Goal: Transaction & Acquisition: Book appointment/travel/reservation

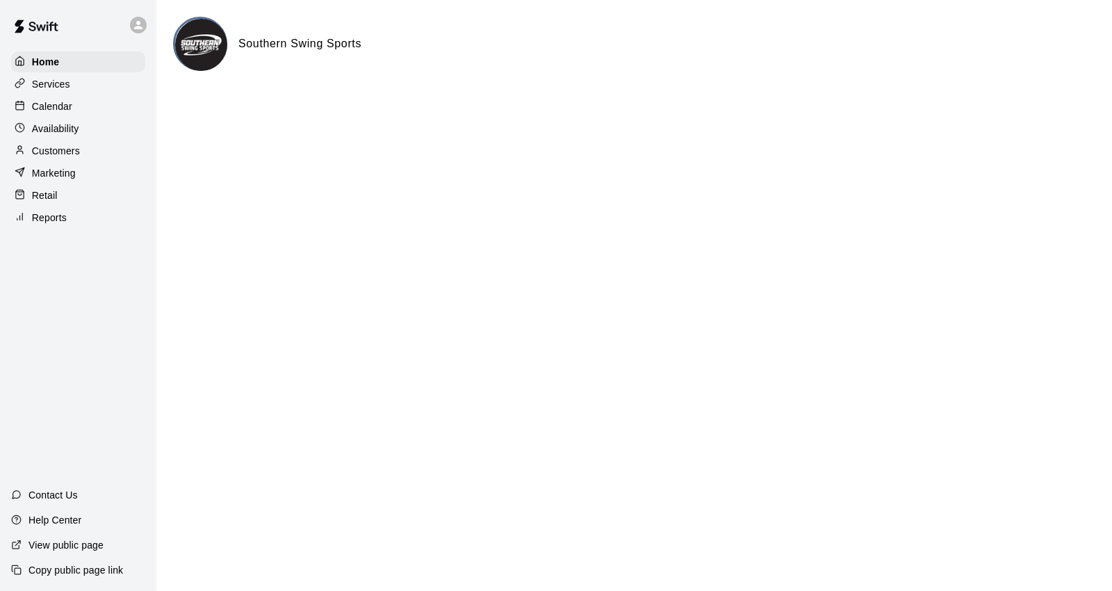
click at [53, 113] on p "Calendar" at bounding box center [52, 106] width 40 height 14
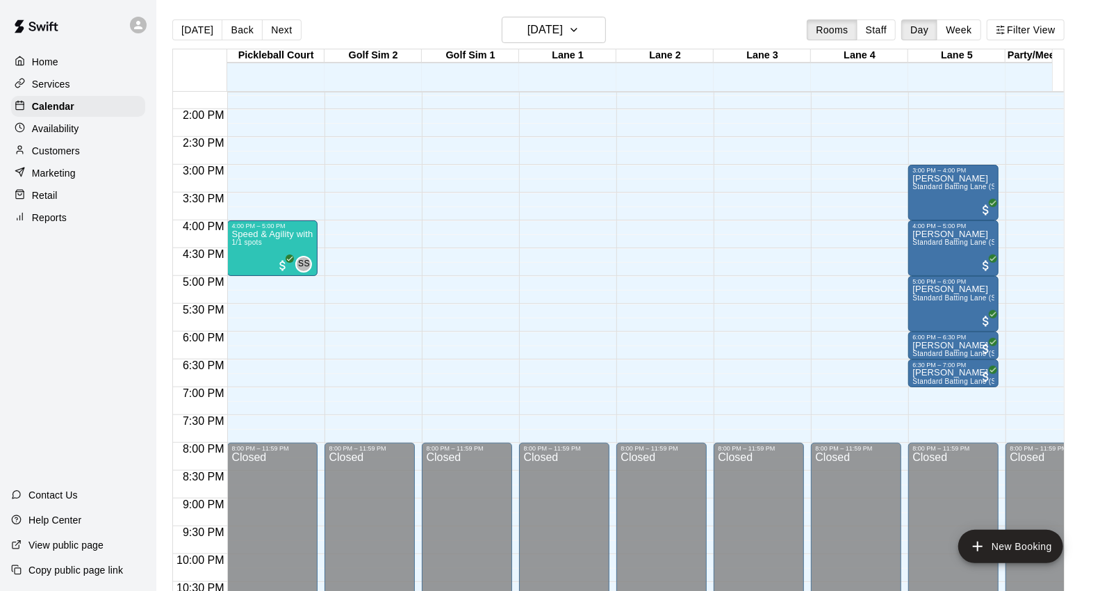
scroll to position [772, 0]
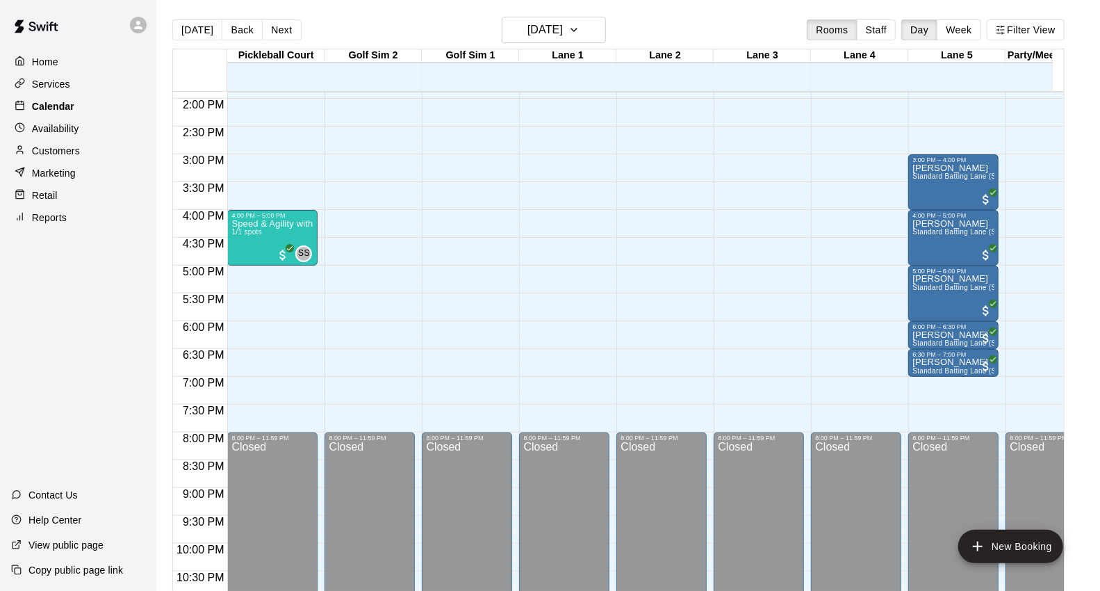
click at [115, 109] on div "Calendar" at bounding box center [78, 106] width 134 height 21
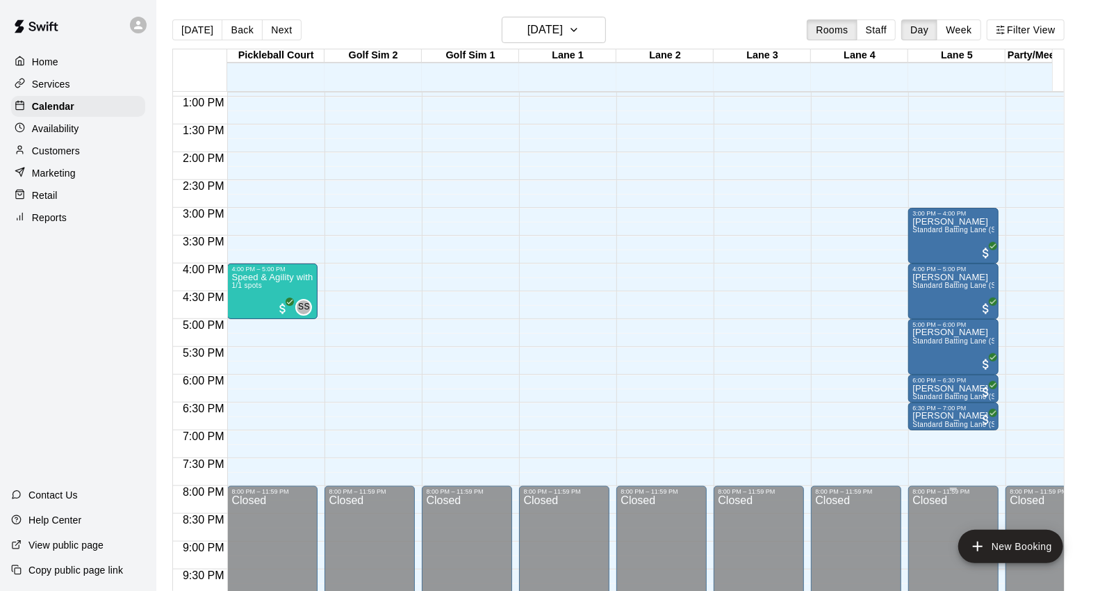
scroll to position [695, 0]
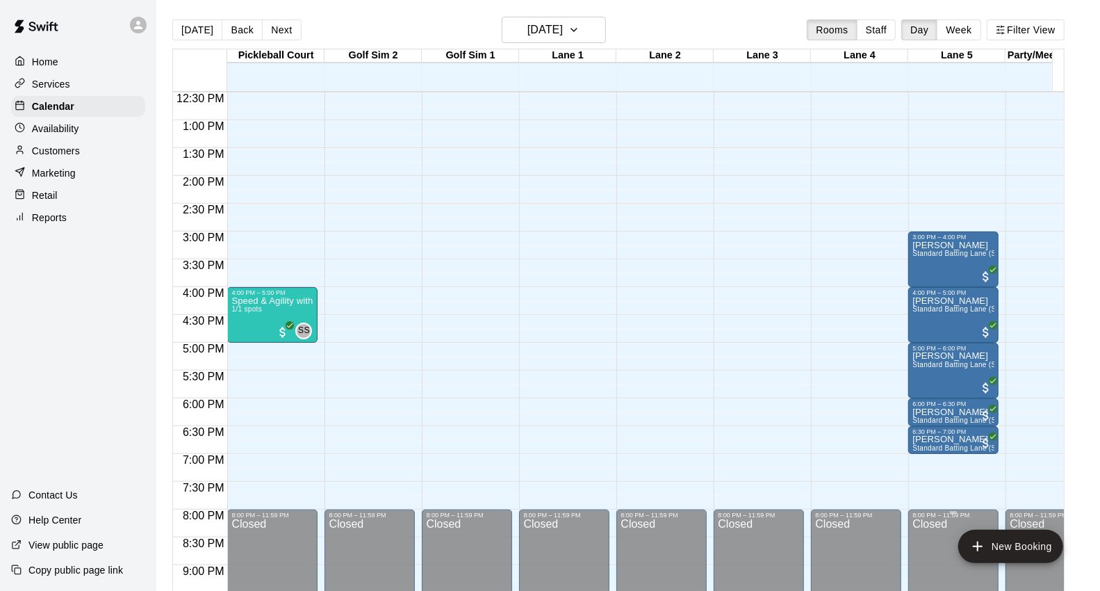
click at [536, 22] on h6 "[DATE]" at bounding box center [544, 29] width 35 height 19
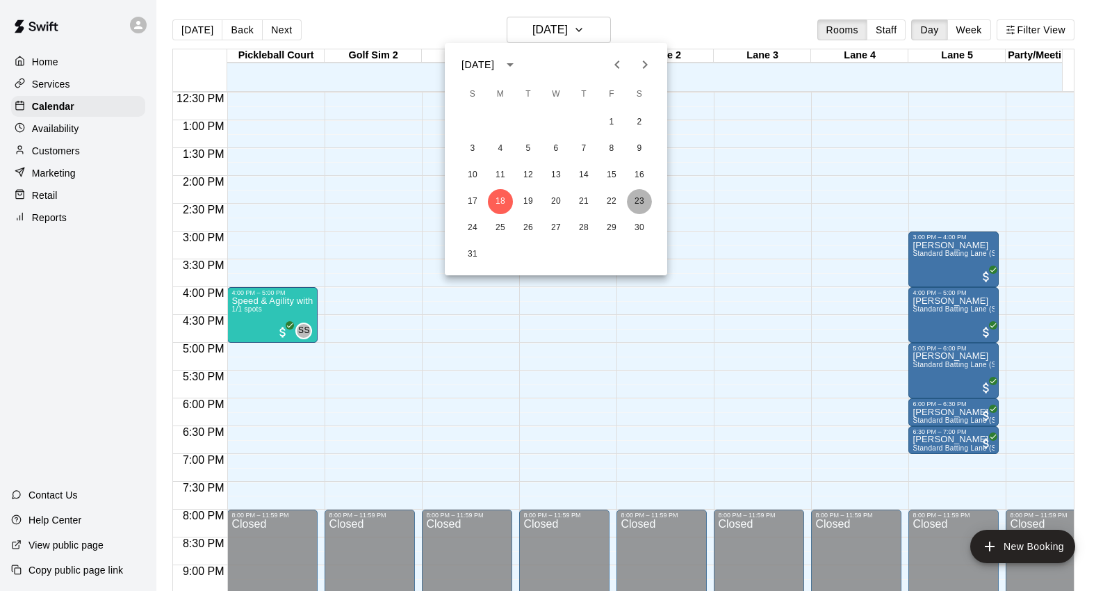
click at [636, 202] on button "23" at bounding box center [639, 201] width 25 height 25
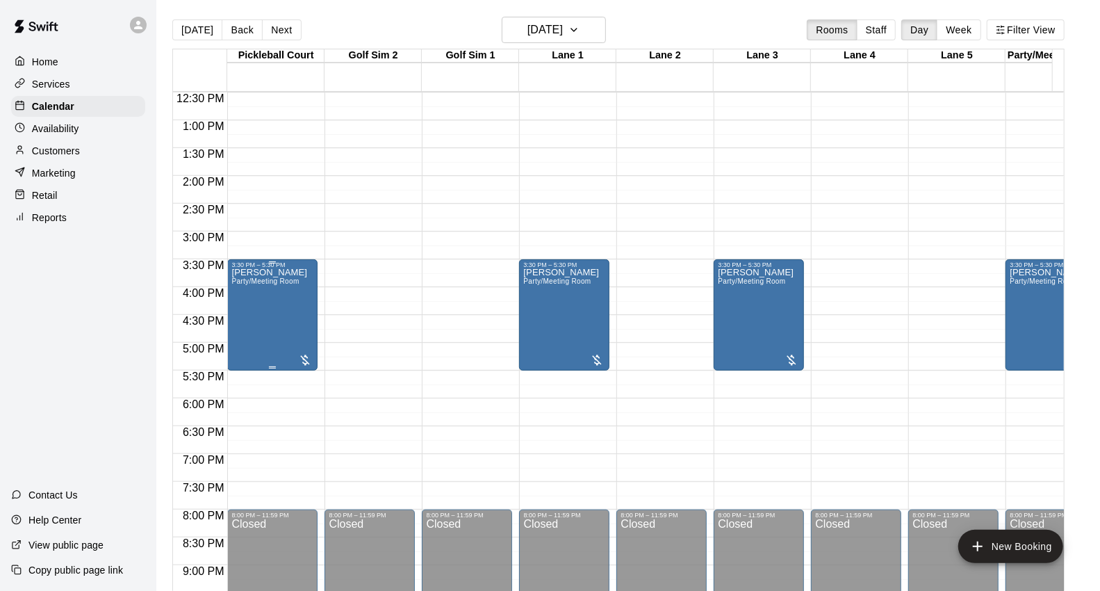
click at [264, 302] on div "Brandi Hough Party/Meeting Room" at bounding box center [269, 563] width 76 height 591
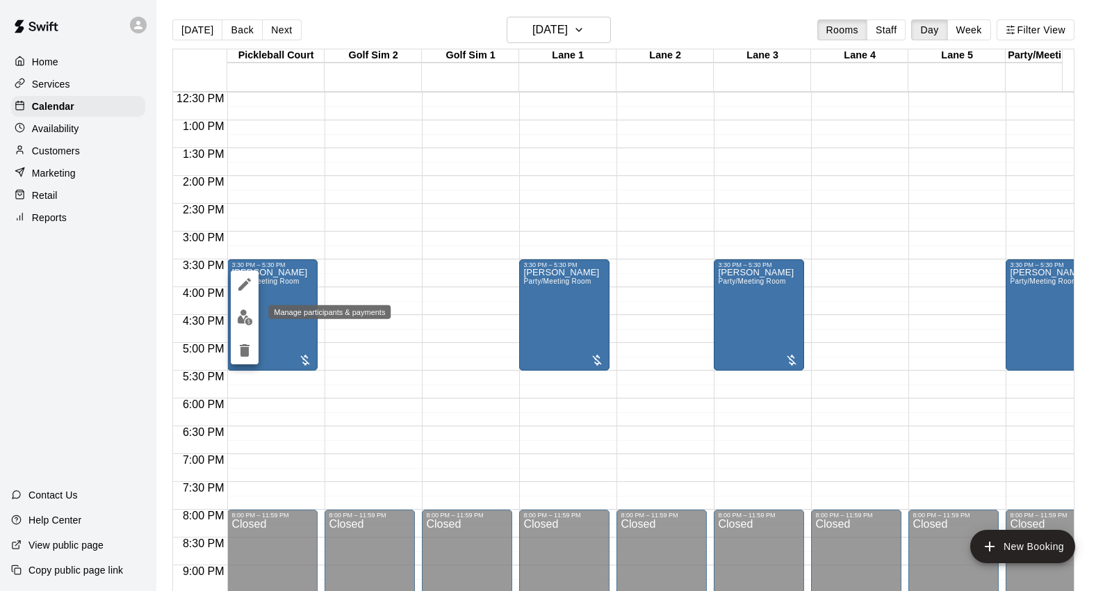
click at [247, 308] on button "edit" at bounding box center [245, 317] width 28 height 27
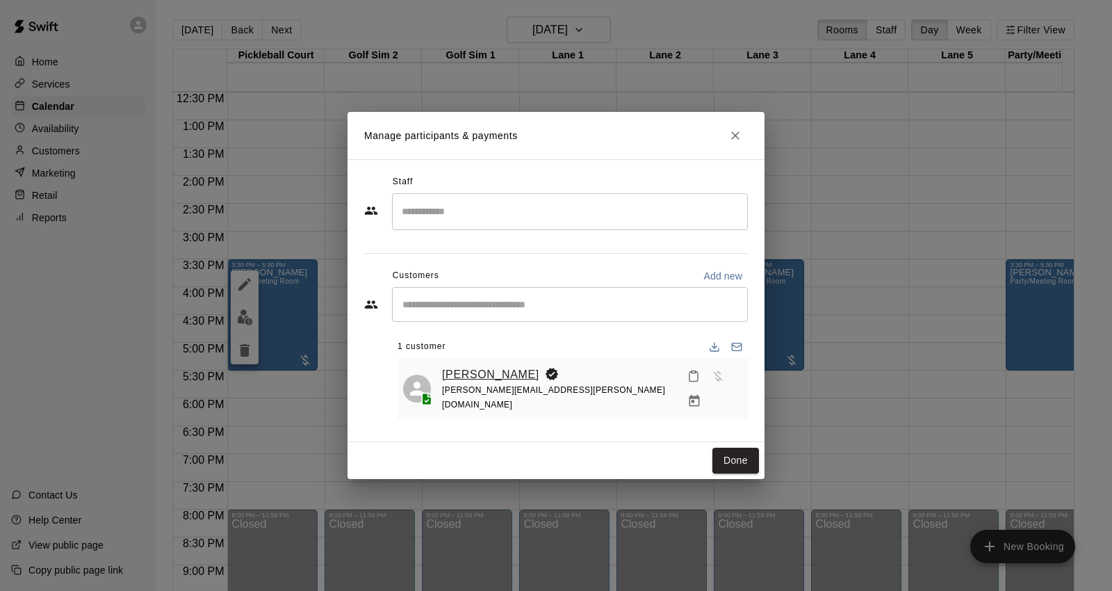
click at [460, 375] on link "Brandi Hough" at bounding box center [490, 374] width 97 height 18
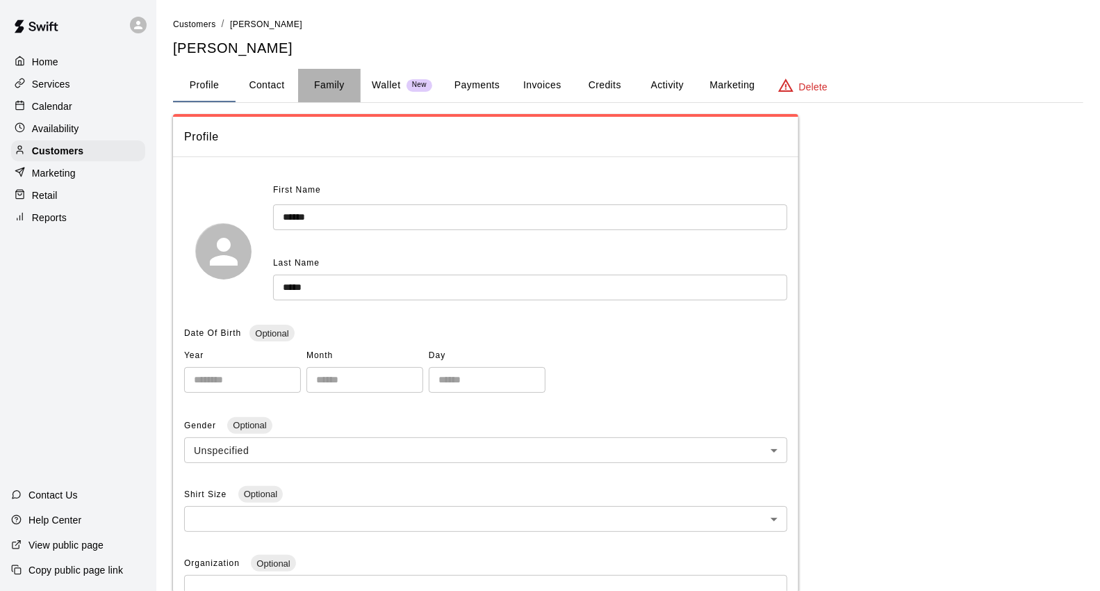
click at [324, 84] on button "Family" at bounding box center [329, 85] width 63 height 33
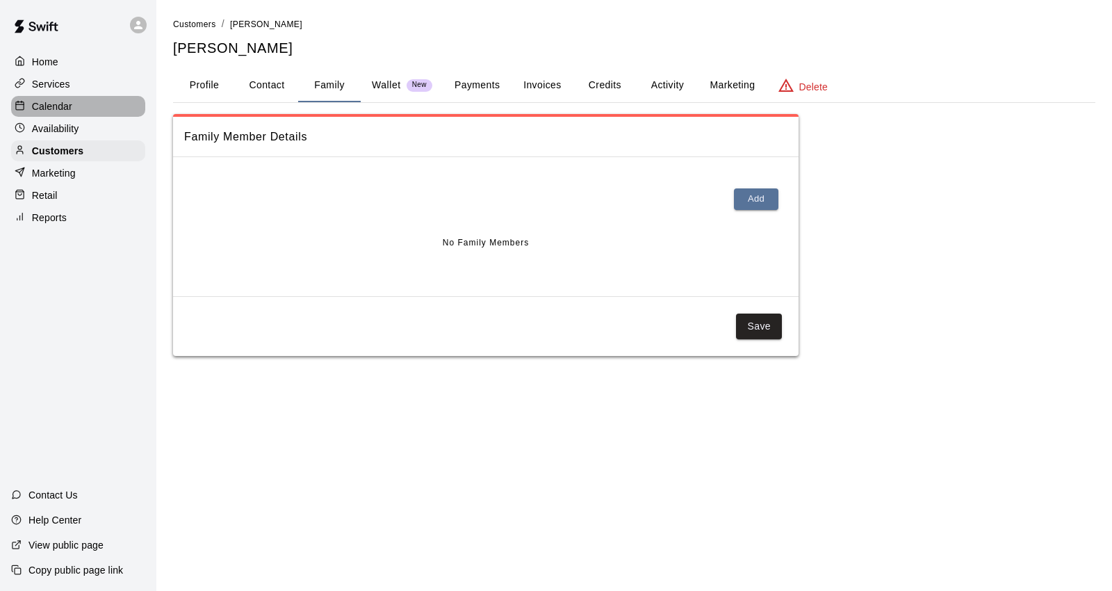
click at [109, 108] on div "Calendar" at bounding box center [78, 106] width 134 height 21
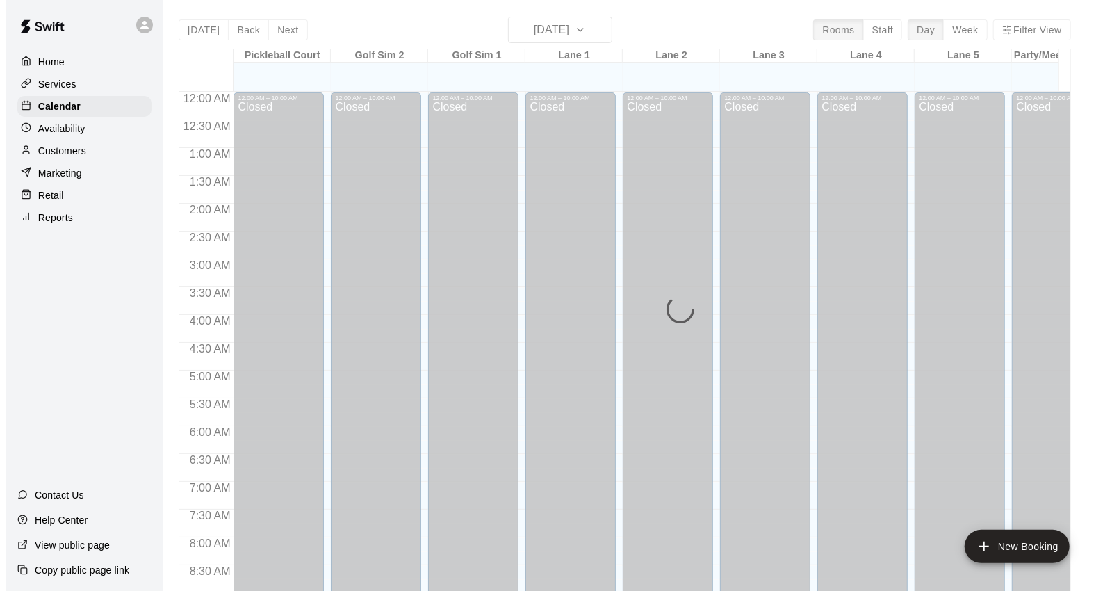
scroll to position [543, 0]
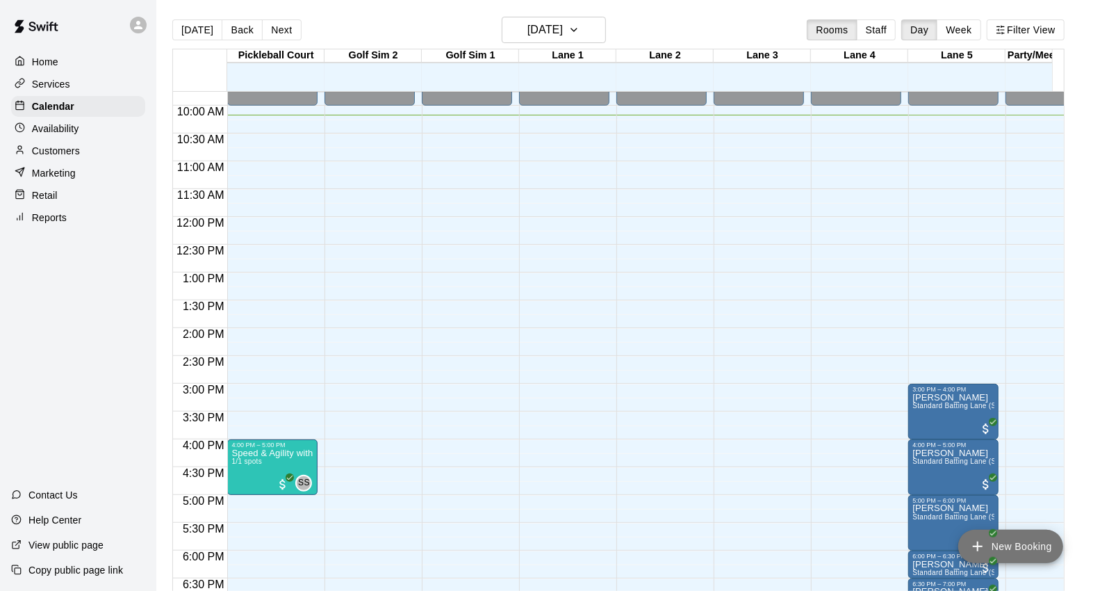
click at [1030, 530] on button "New Booking" at bounding box center [1010, 545] width 105 height 33
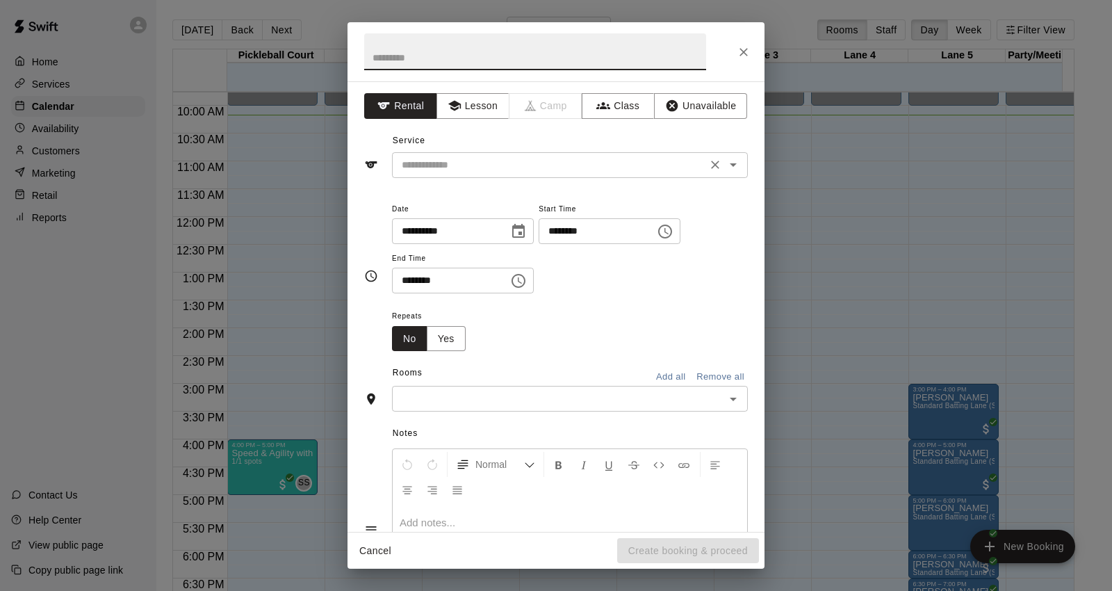
click at [539, 165] on input "text" at bounding box center [549, 164] width 306 height 17
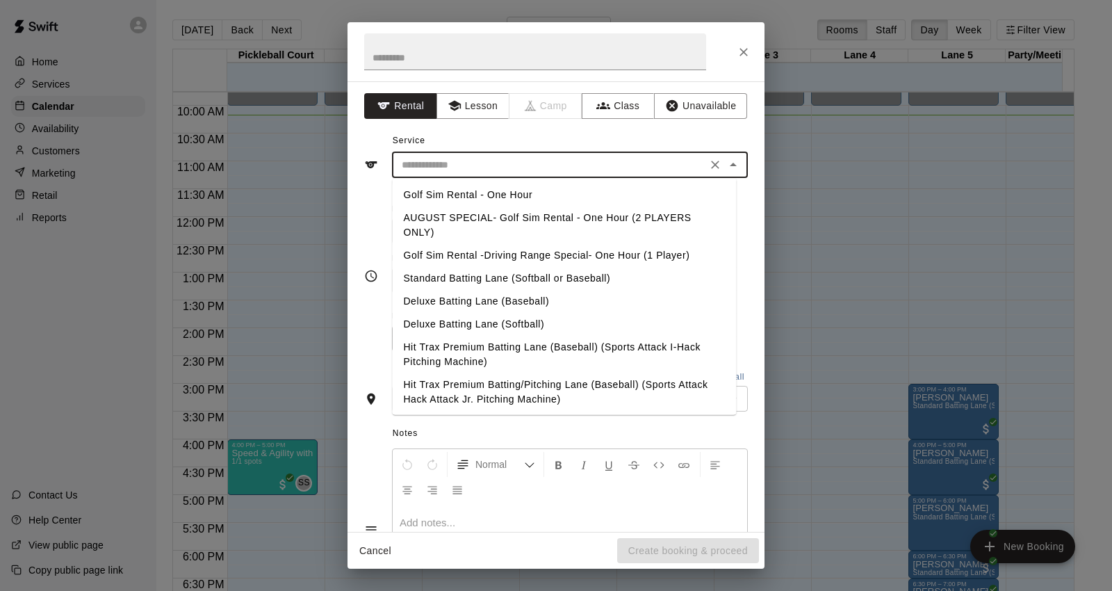
click at [551, 217] on li "AUGUST SPECIAL- Golf Sim Rental - One Hour (2 PLAYERS ONLY)" at bounding box center [564, 225] width 344 height 38
type input "**********"
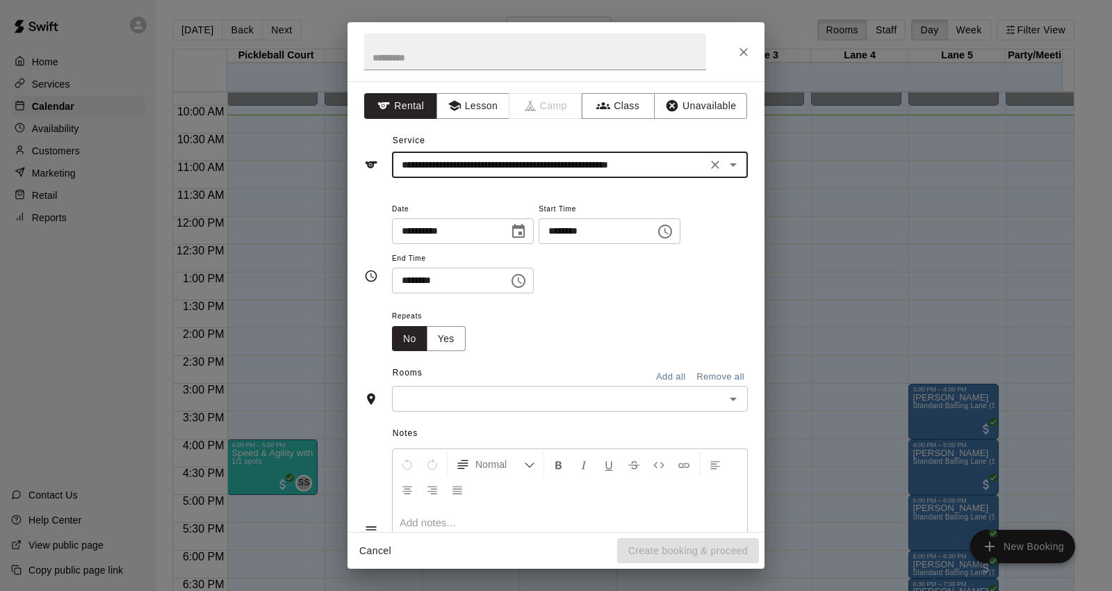
click at [672, 235] on icon "Choose time, selected time is 9:00 AM" at bounding box center [665, 231] width 14 height 14
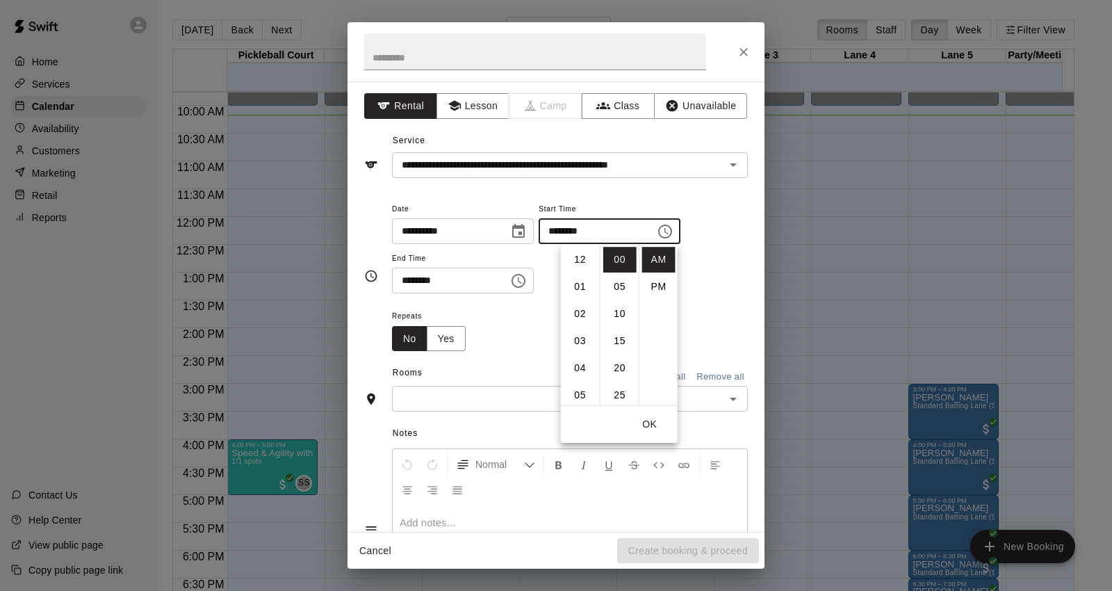
scroll to position [244, 0]
click at [579, 283] on li "10" at bounding box center [579, 287] width 33 height 26
click at [620, 356] on li "30" at bounding box center [619, 362] width 33 height 26
type input "********"
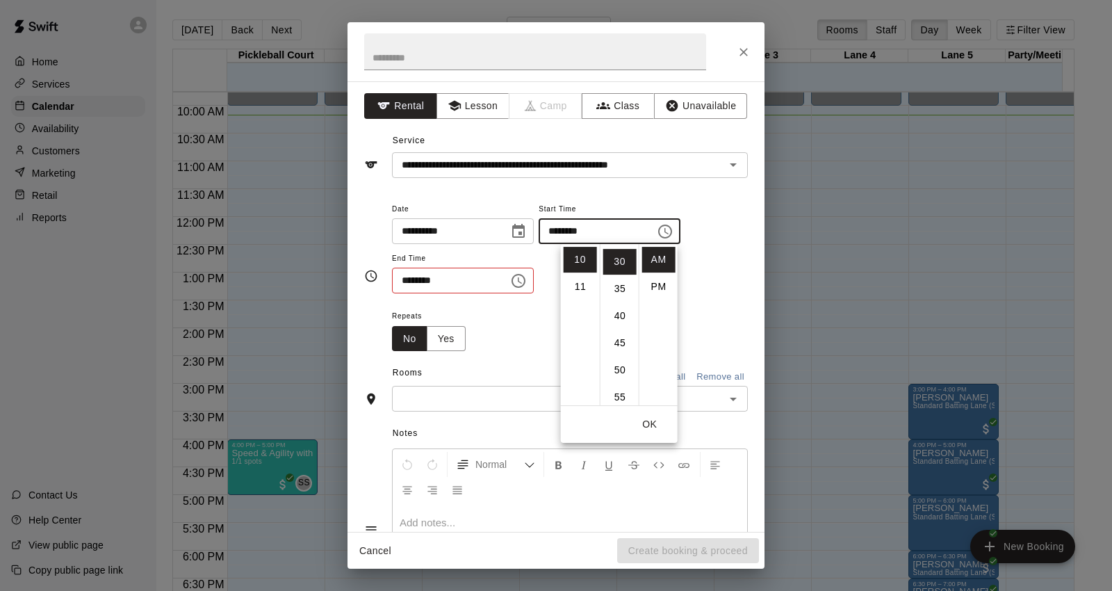
scroll to position [163, 0]
click at [666, 418] on button "OK" at bounding box center [649, 424] width 44 height 26
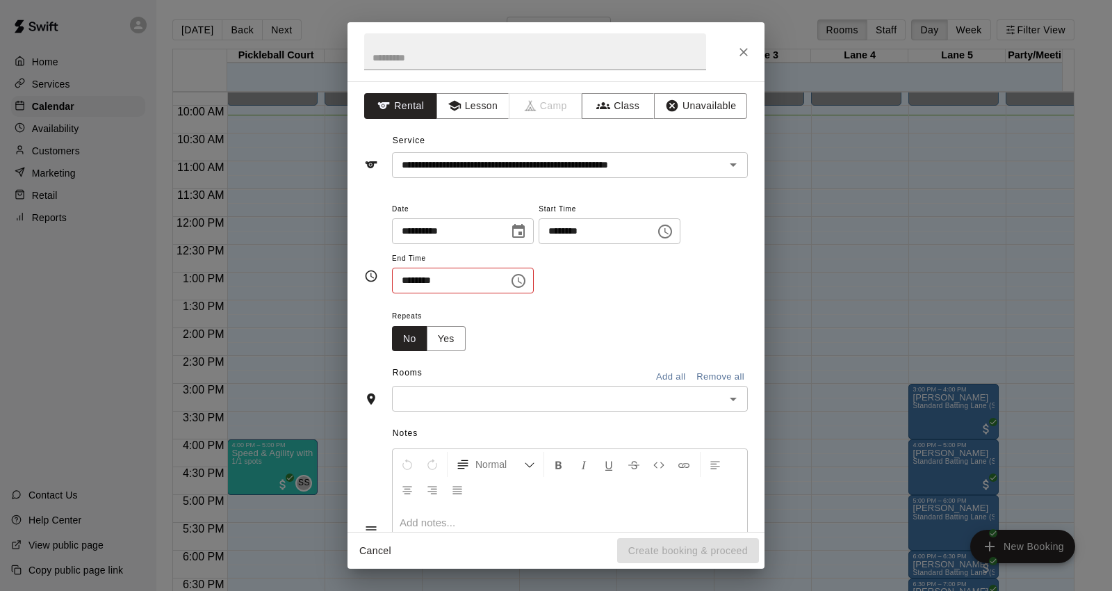
click at [525, 277] on icon "Choose time, selected time is 9:30 AM" at bounding box center [518, 281] width 14 height 14
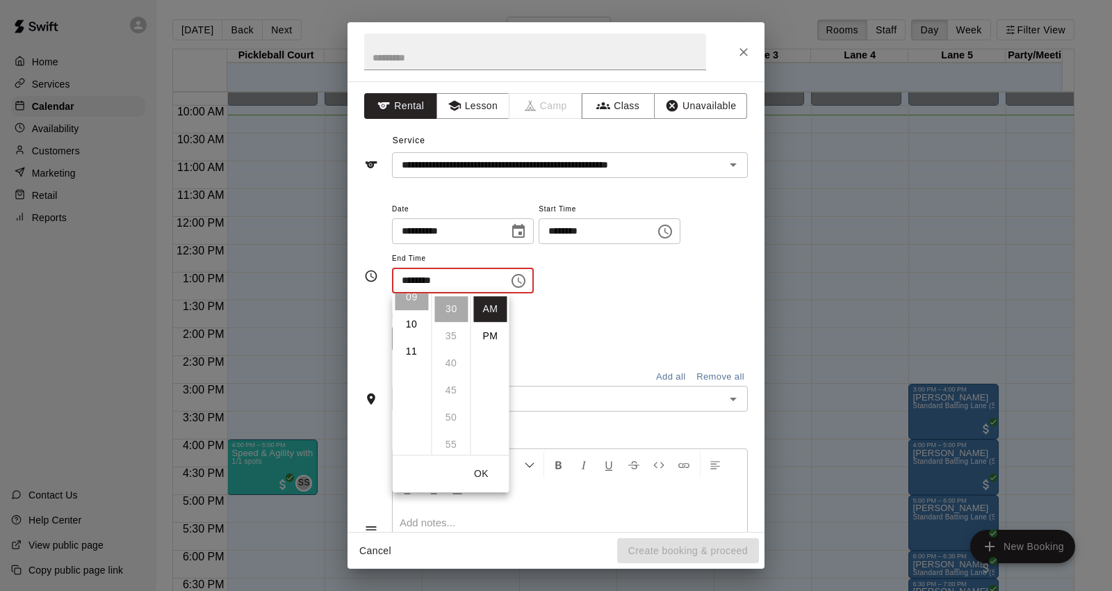
scroll to position [283, 0]
click at [413, 323] on li "11" at bounding box center [411, 324] width 33 height 26
type input "********"
click at [484, 474] on button "OK" at bounding box center [481, 474] width 44 height 26
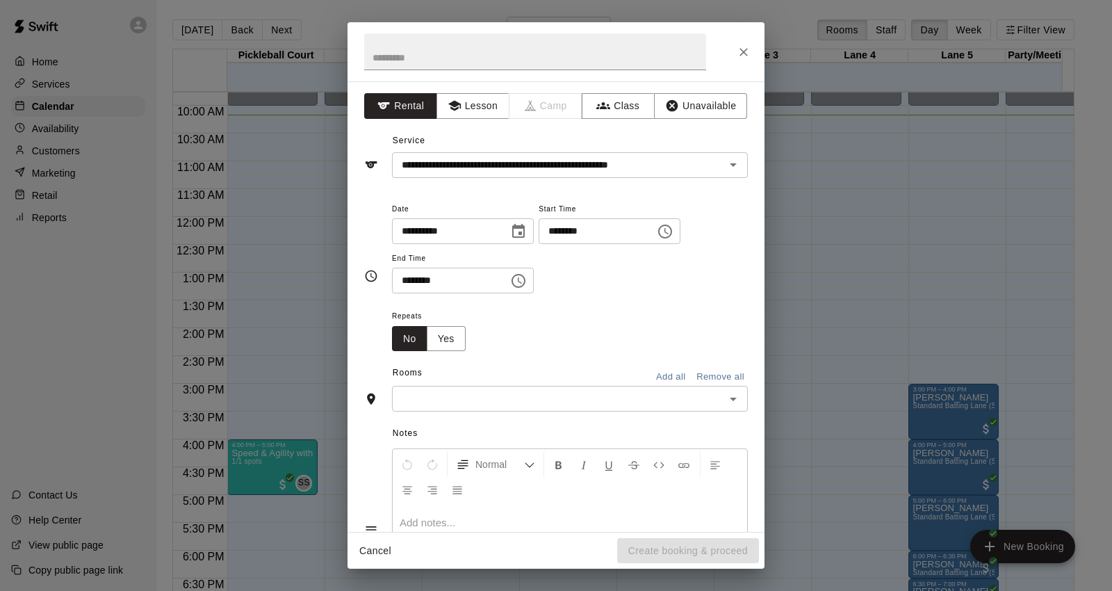
click at [501, 404] on input "text" at bounding box center [558, 398] width 324 height 17
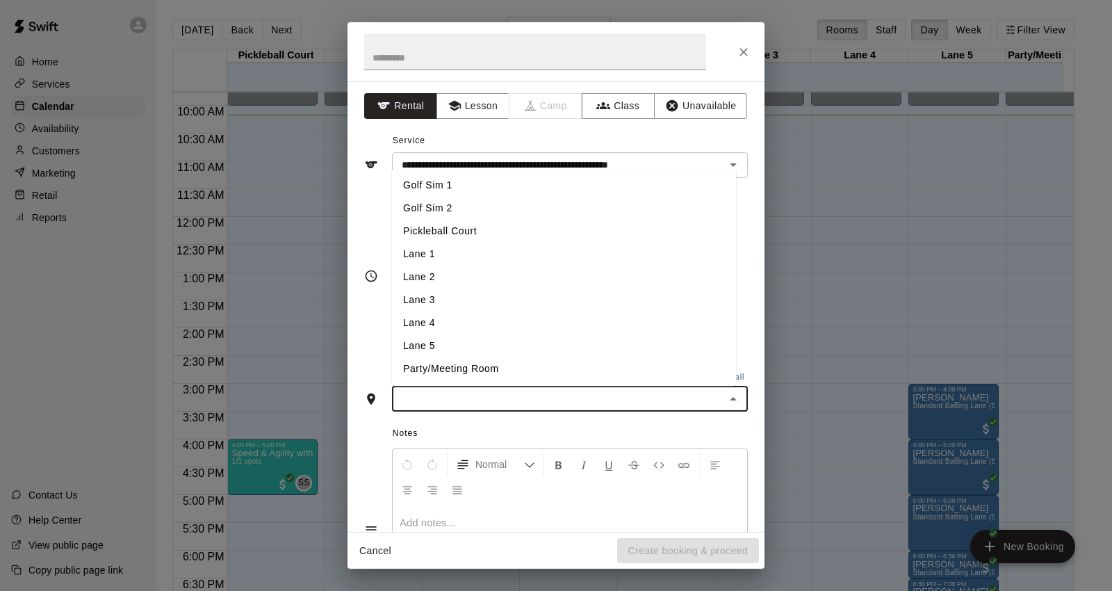
click at [443, 192] on li "Golf Sim 1" at bounding box center [564, 185] width 344 height 23
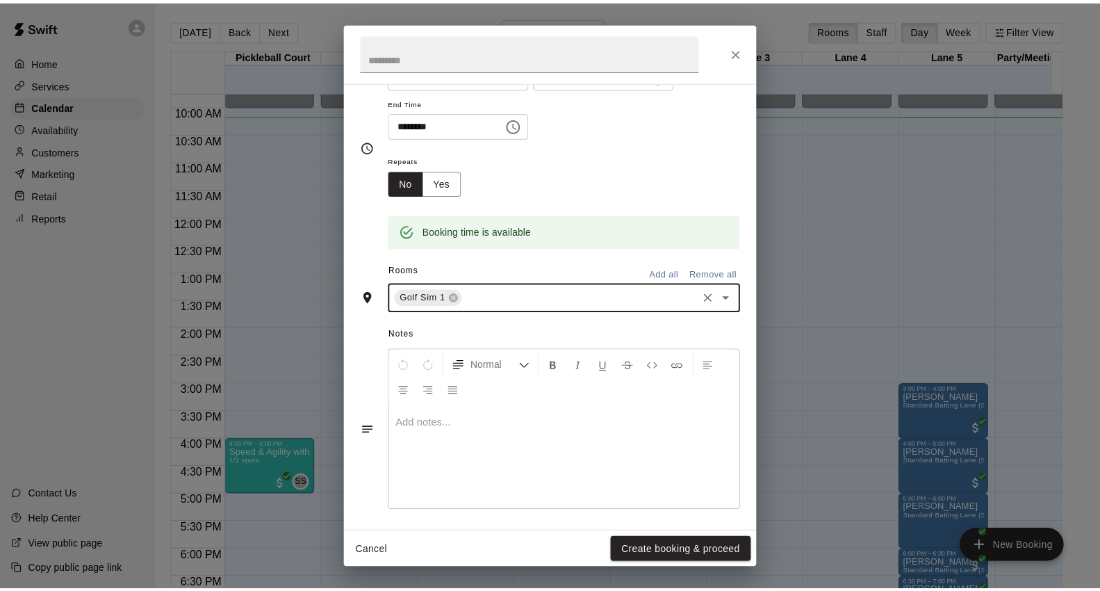
scroll to position [161, 0]
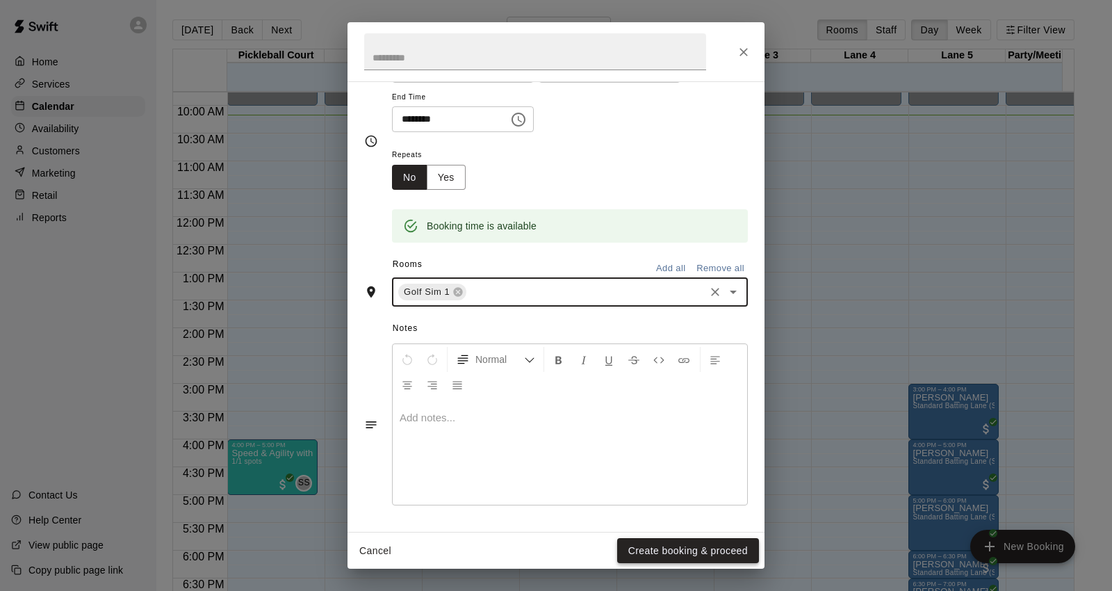
click at [661, 551] on button "Create booking & proceed" at bounding box center [688, 551] width 142 height 26
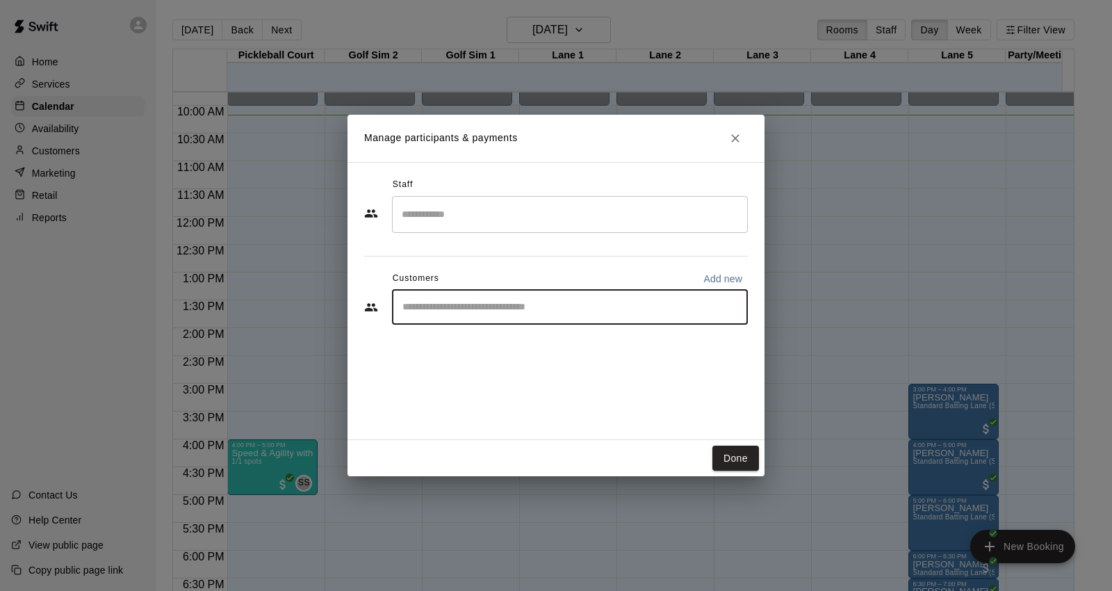
drag, startPoint x: 511, startPoint y: 308, endPoint x: 582, endPoint y: 390, distance: 108.9
click at [577, 389] on div "Staff ​ Customers Add new ​" at bounding box center [555, 301] width 417 height 278
click at [626, 296] on div "​" at bounding box center [570, 307] width 356 height 35
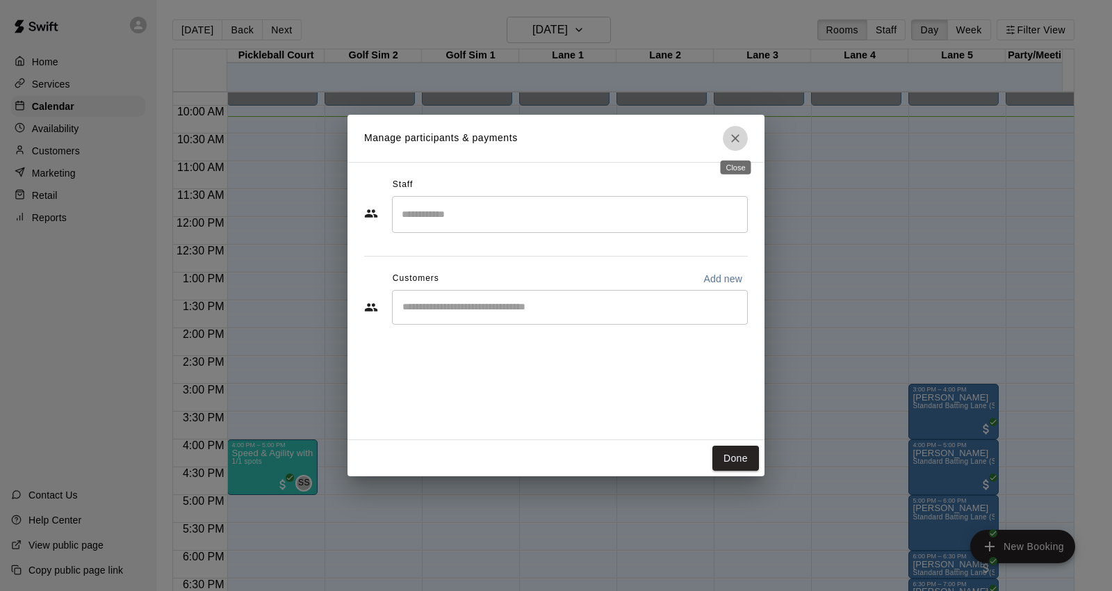
click at [730, 131] on icon "Close" at bounding box center [735, 138] width 14 height 14
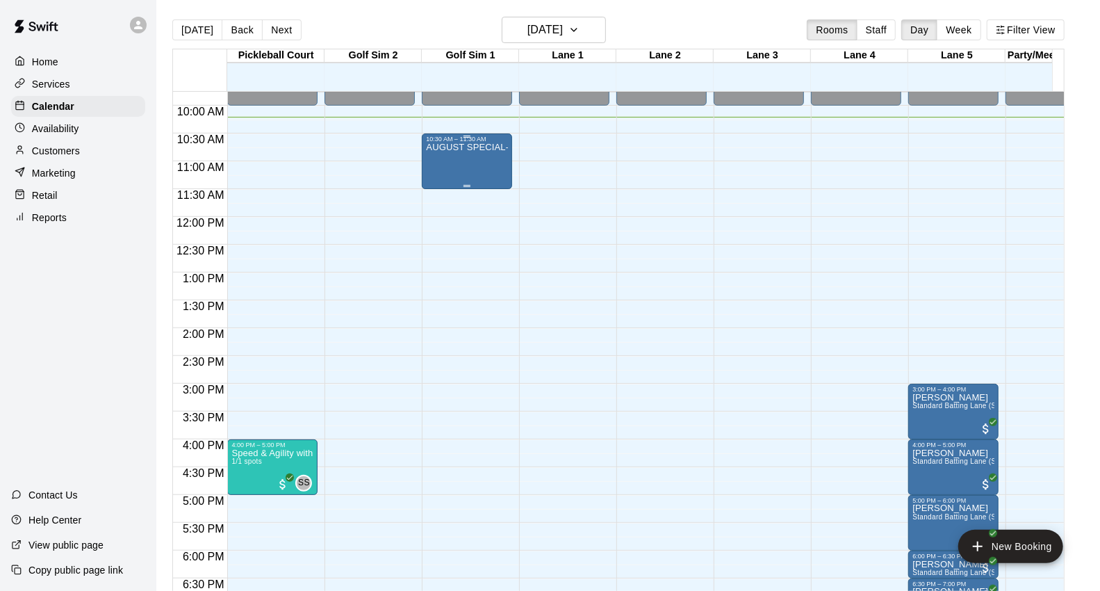
click at [459, 147] on p "AUGUST SPECIAL- Golf Sim Rental - One Hour (2 PLAYERS ONLY)" at bounding box center [467, 147] width 82 height 0
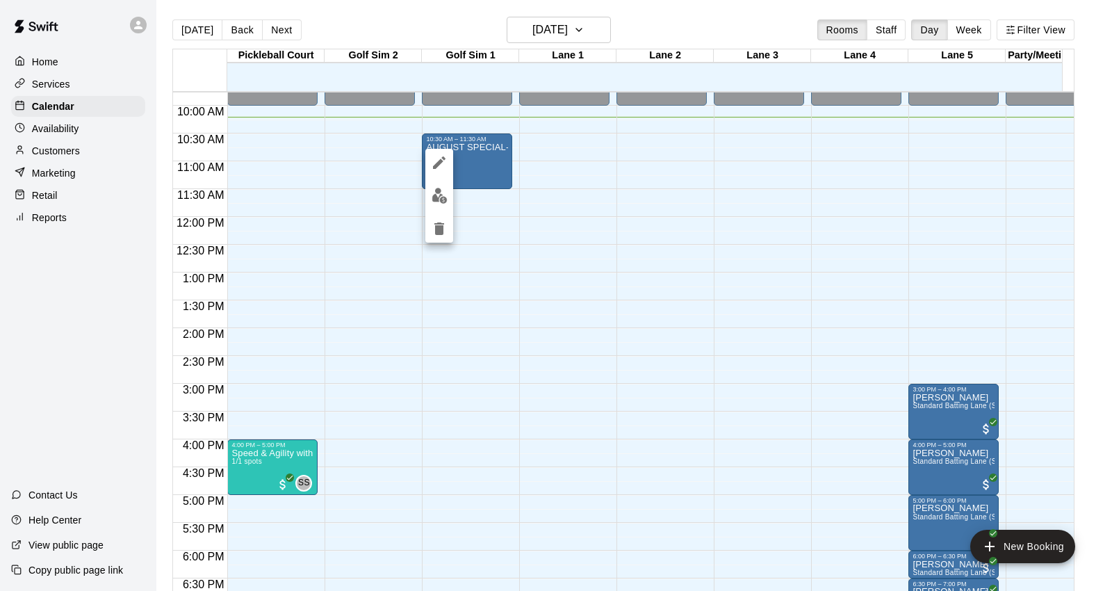
click at [460, 151] on div at bounding box center [556, 295] width 1112 height 591
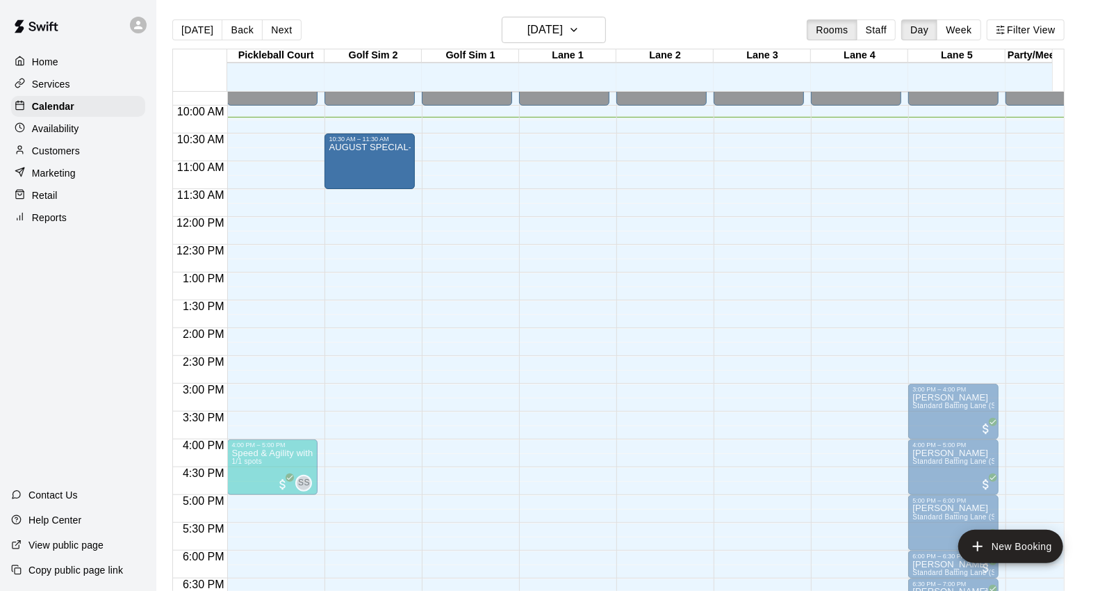
drag, startPoint x: 491, startPoint y: 151, endPoint x: 393, endPoint y: 158, distance: 98.2
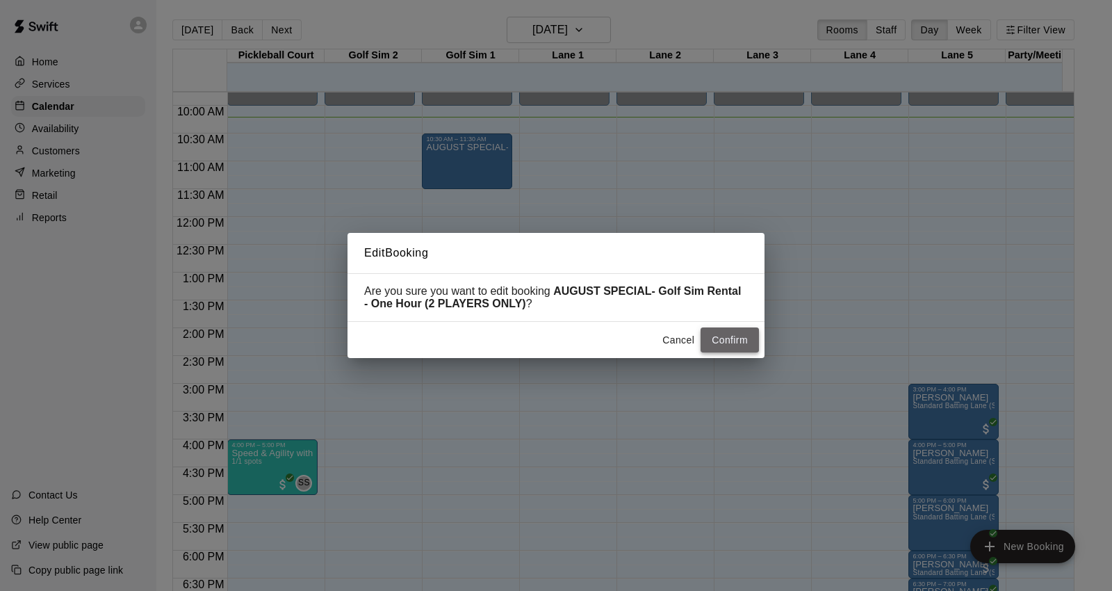
click at [723, 338] on button "Confirm" at bounding box center [729, 340] width 58 height 26
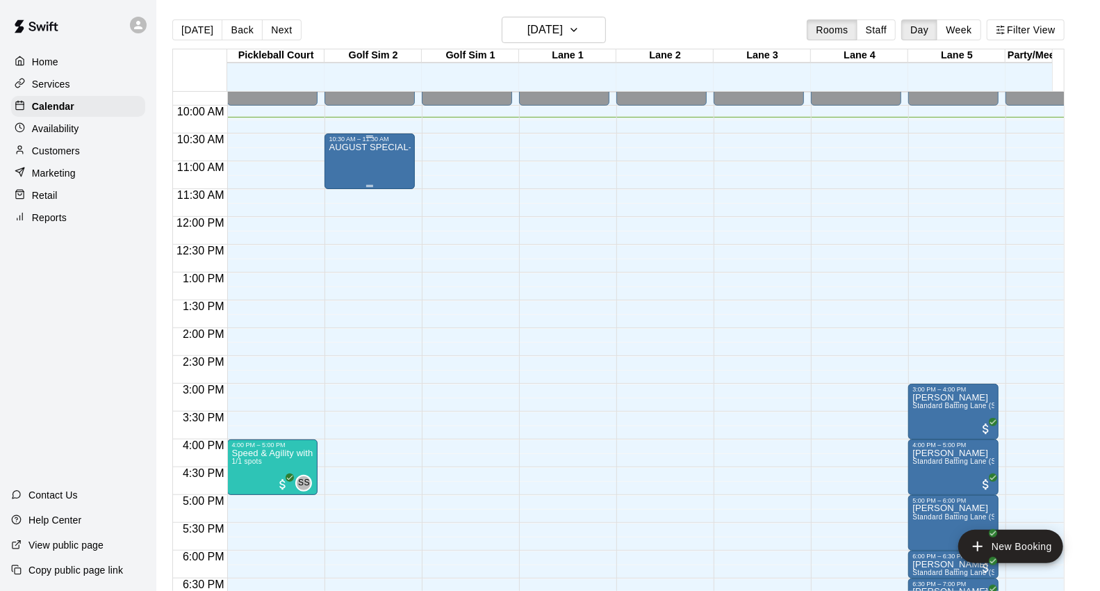
click at [375, 172] on div "AUGUST SPECIAL- Golf Sim Rental - One Hour (2 PLAYERS ONLY)" at bounding box center [370, 437] width 82 height 591
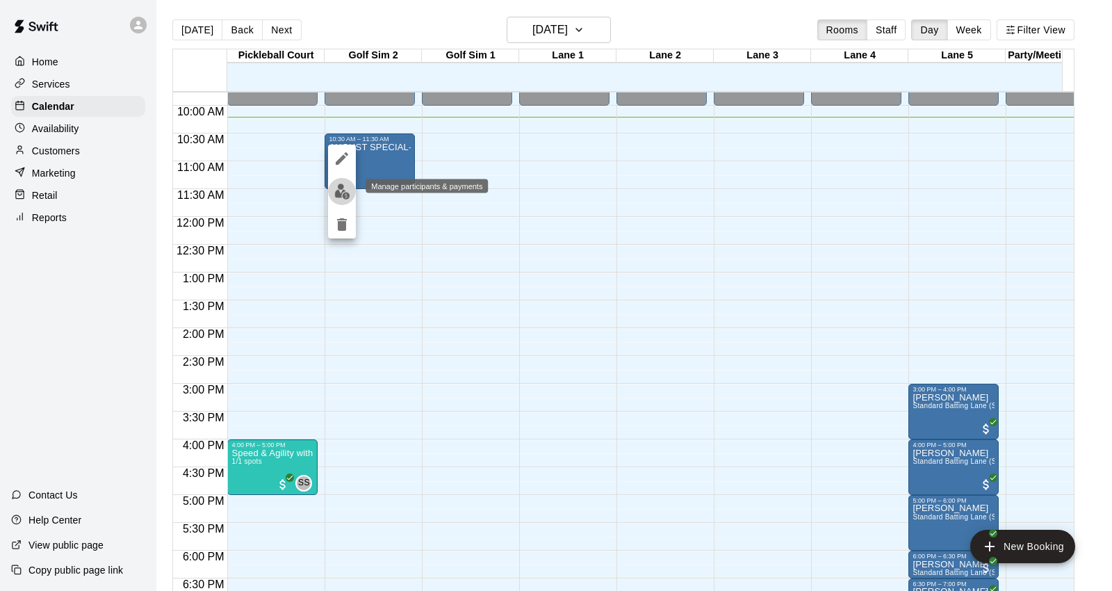
click at [338, 189] on img "edit" at bounding box center [342, 191] width 16 height 16
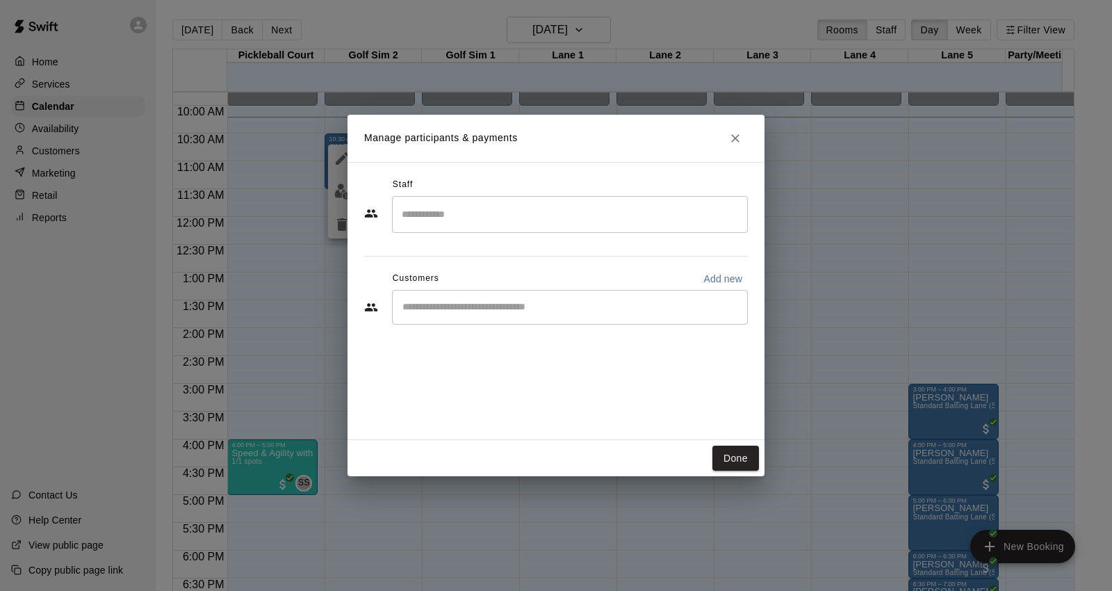
click at [638, 311] on input "Start typing to search customers..." at bounding box center [569, 307] width 343 height 14
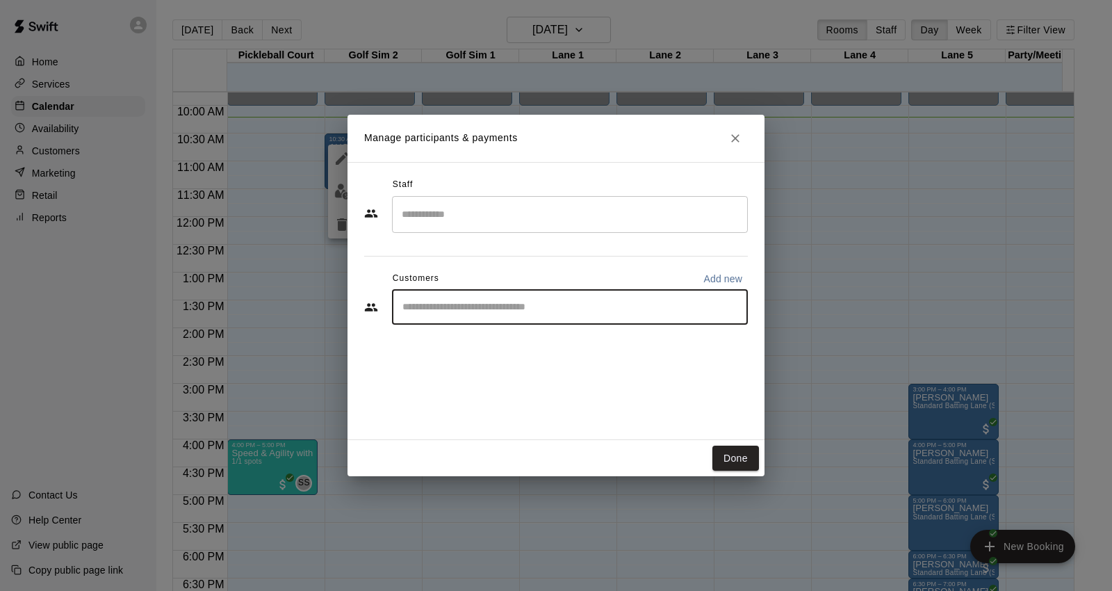
click at [663, 300] on input "Start typing to search customers..." at bounding box center [569, 307] width 343 height 14
type input "*****"
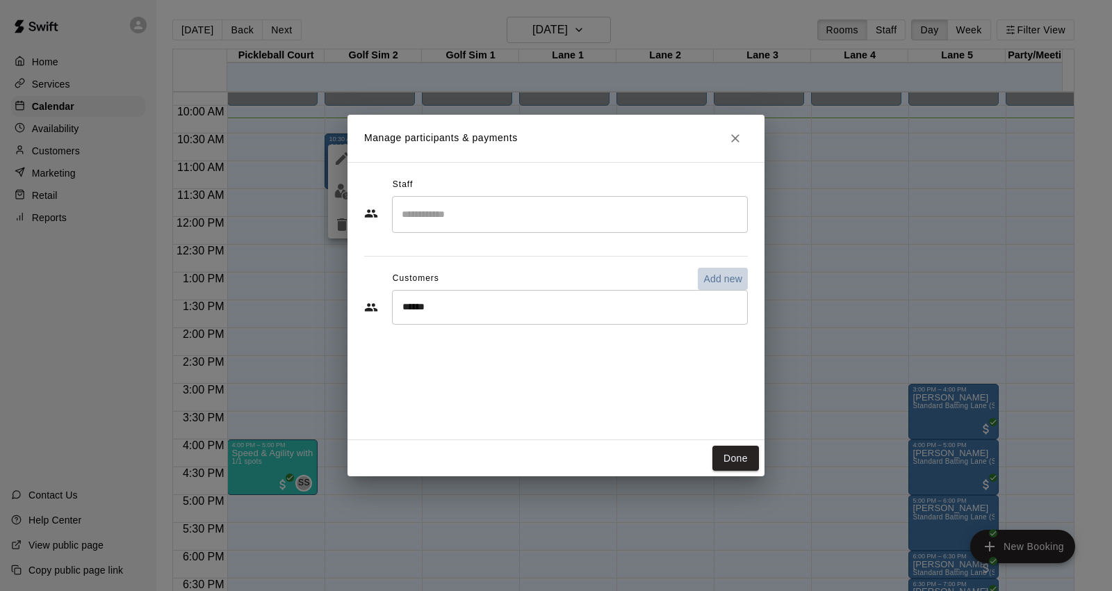
click at [730, 275] on p "Add new" at bounding box center [722, 279] width 39 height 14
select select "**"
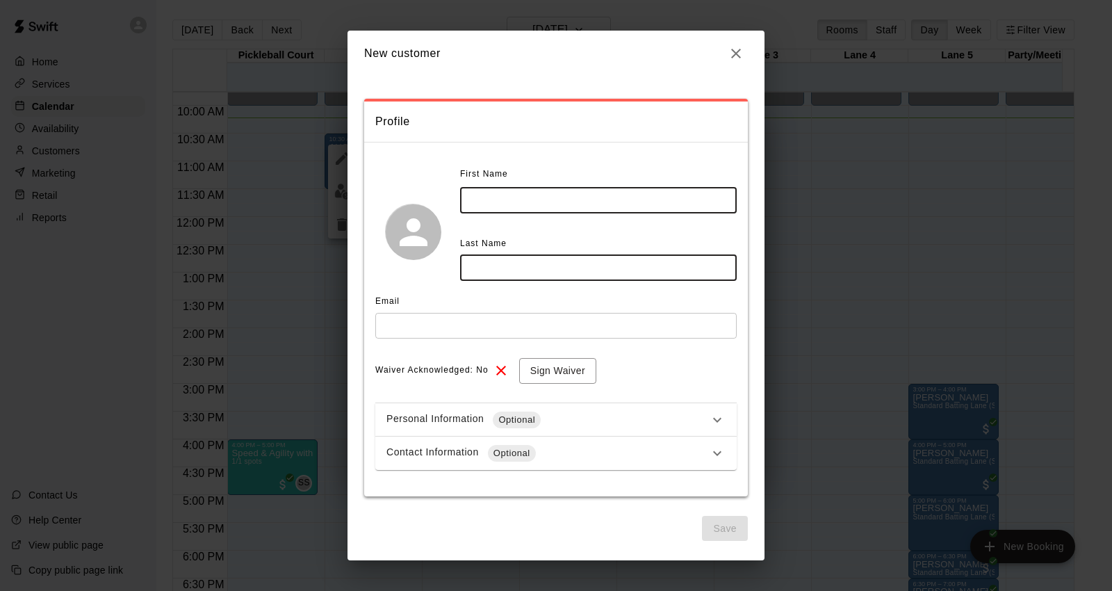
click at [561, 188] on input "text" at bounding box center [598, 201] width 277 height 26
type input "*"
type input "*****"
click at [661, 279] on input "text" at bounding box center [598, 268] width 277 height 26
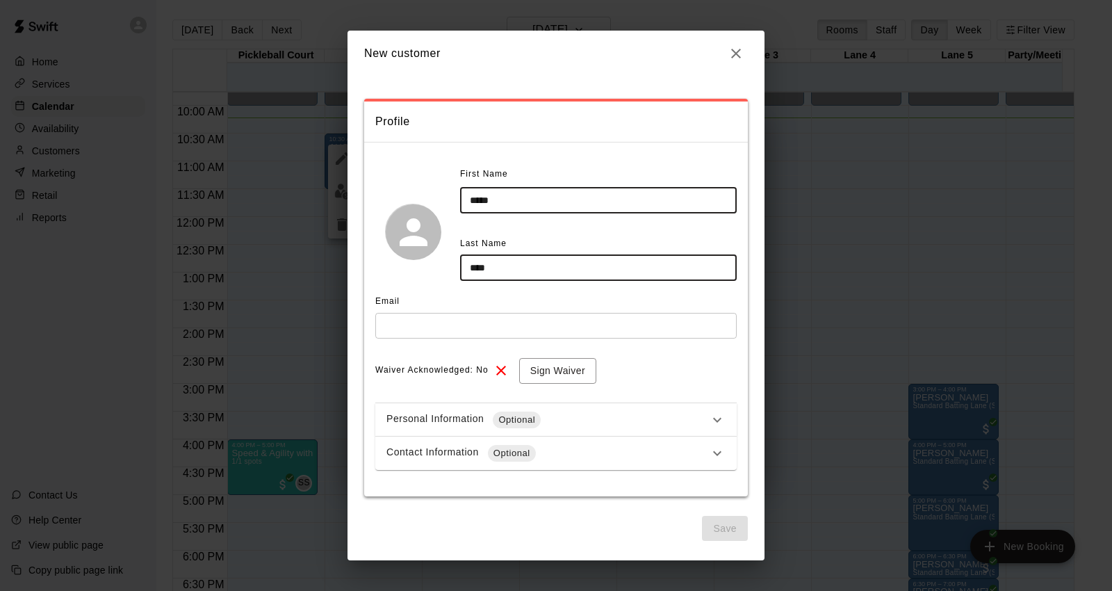
type input "****"
click at [709, 336] on input "text" at bounding box center [555, 326] width 361 height 26
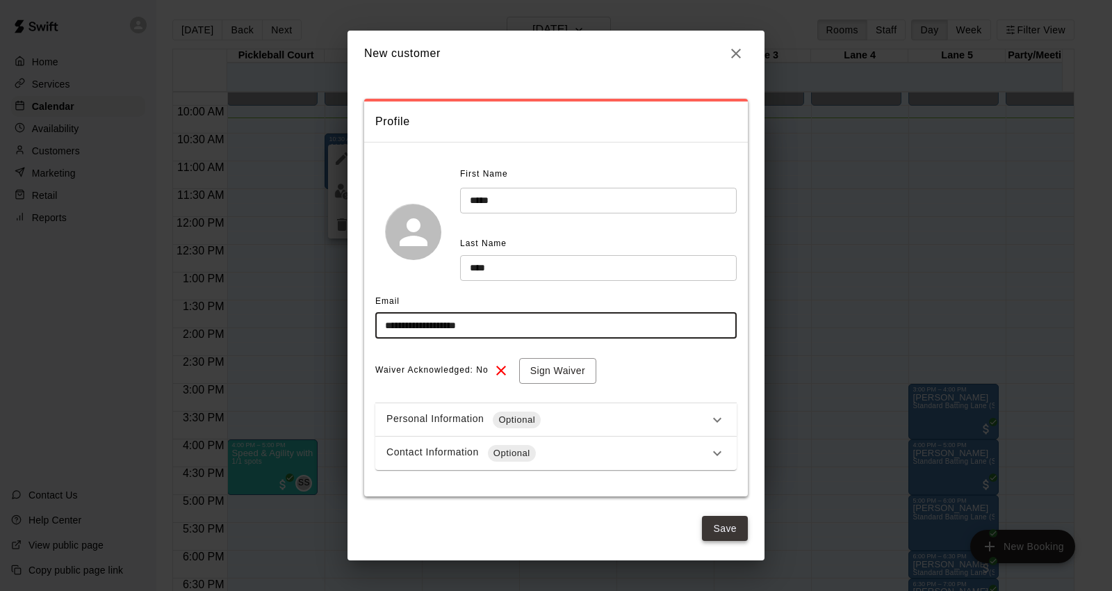
type input "**********"
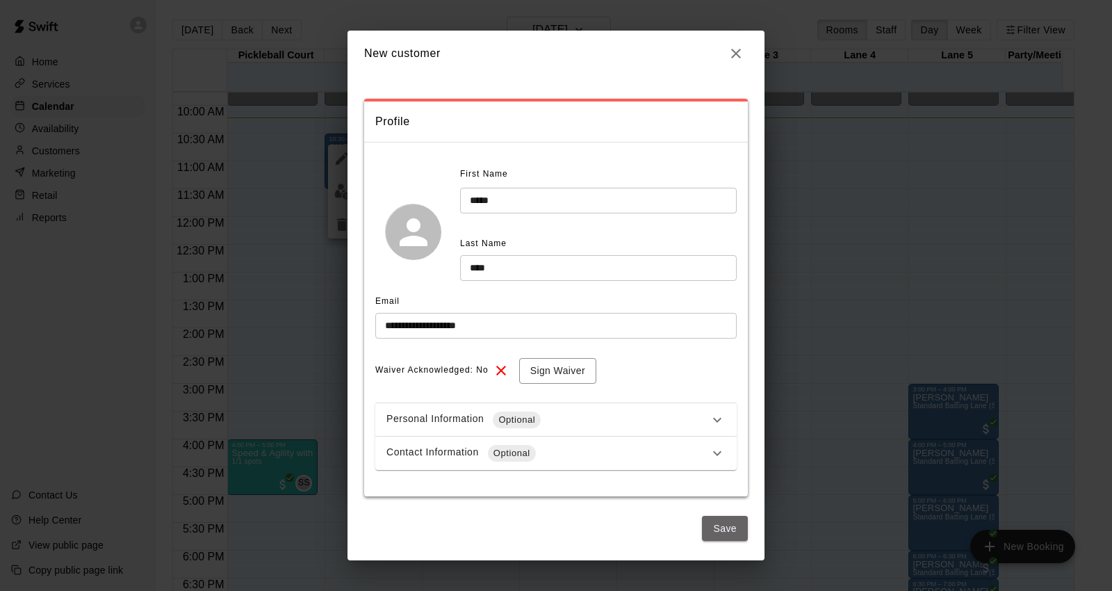
click at [730, 529] on button "Save" at bounding box center [725, 529] width 46 height 26
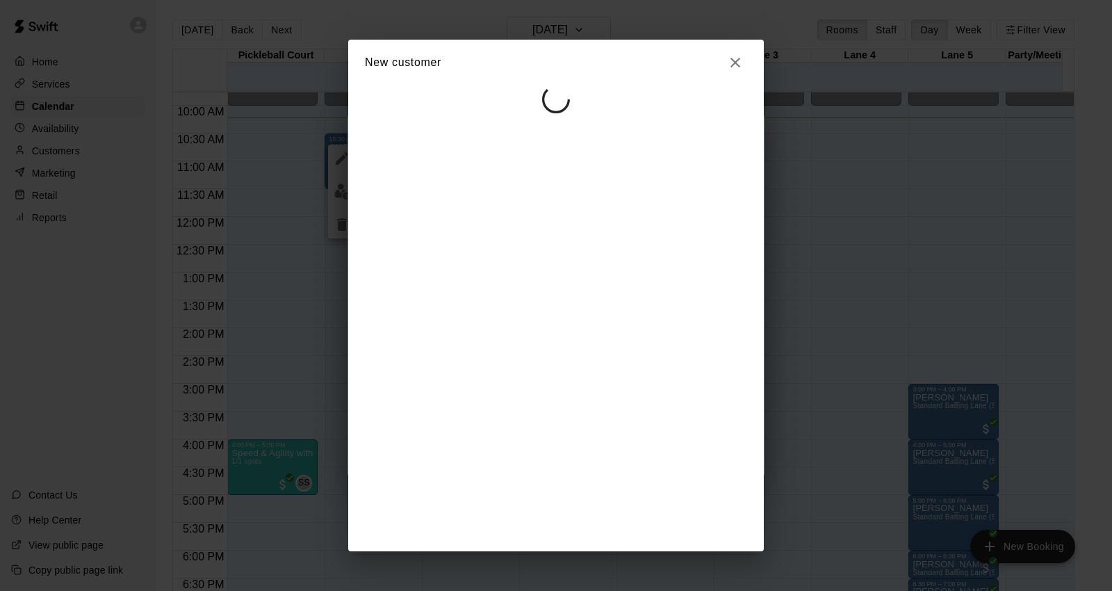
select select "**"
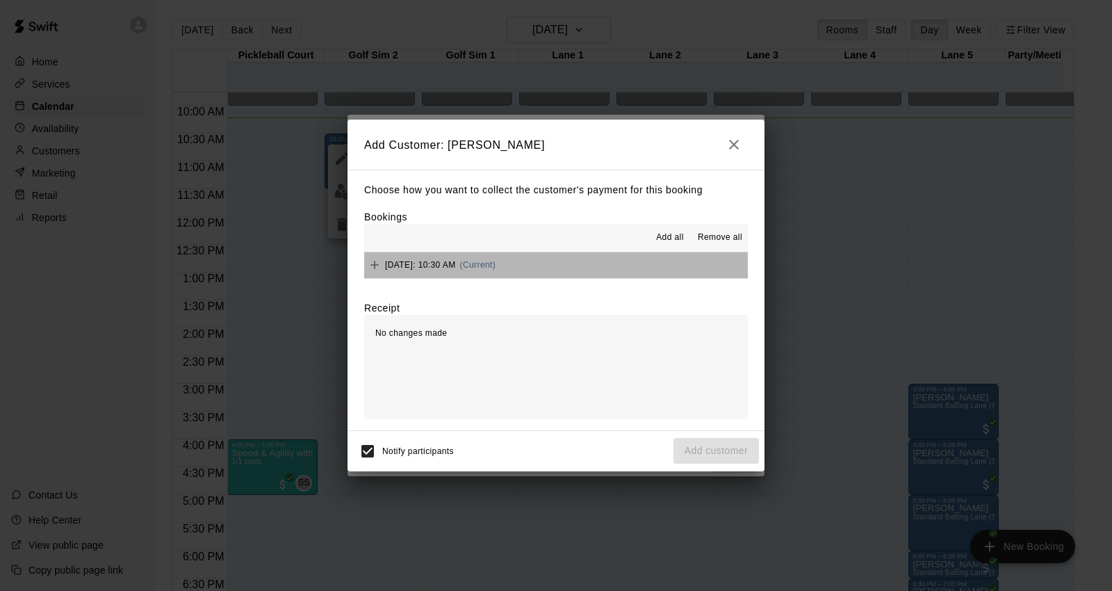
click at [664, 265] on button "Monday, August 18: 10:30 AM (Current)" at bounding box center [556, 265] width 384 height 26
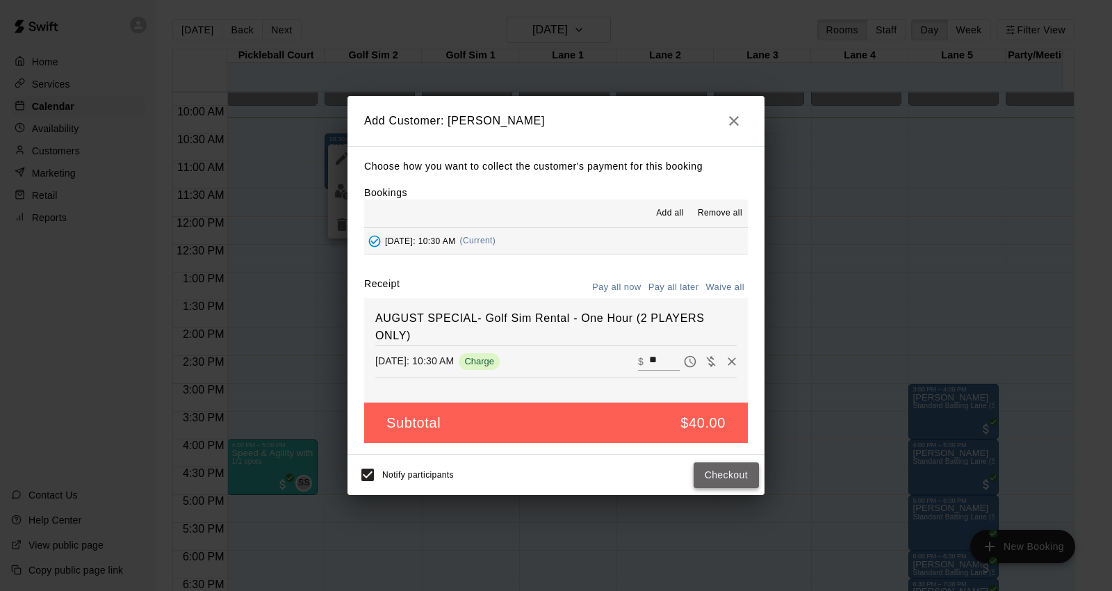
click at [726, 481] on button "Checkout" at bounding box center [725, 475] width 65 height 26
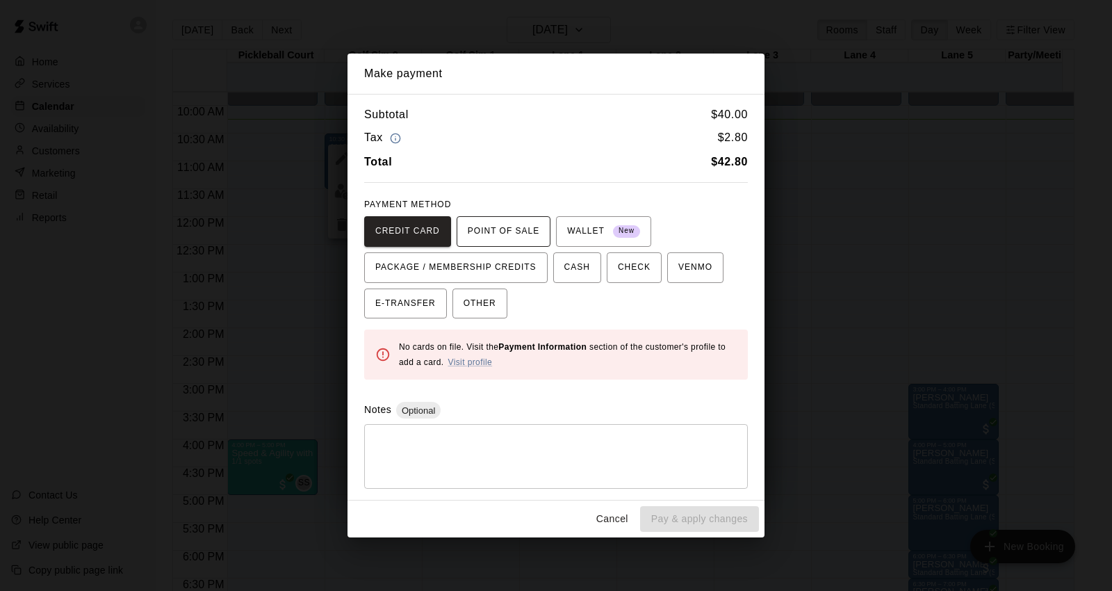
click at [491, 233] on span "POINT OF SALE" at bounding box center [504, 231] width 72 height 22
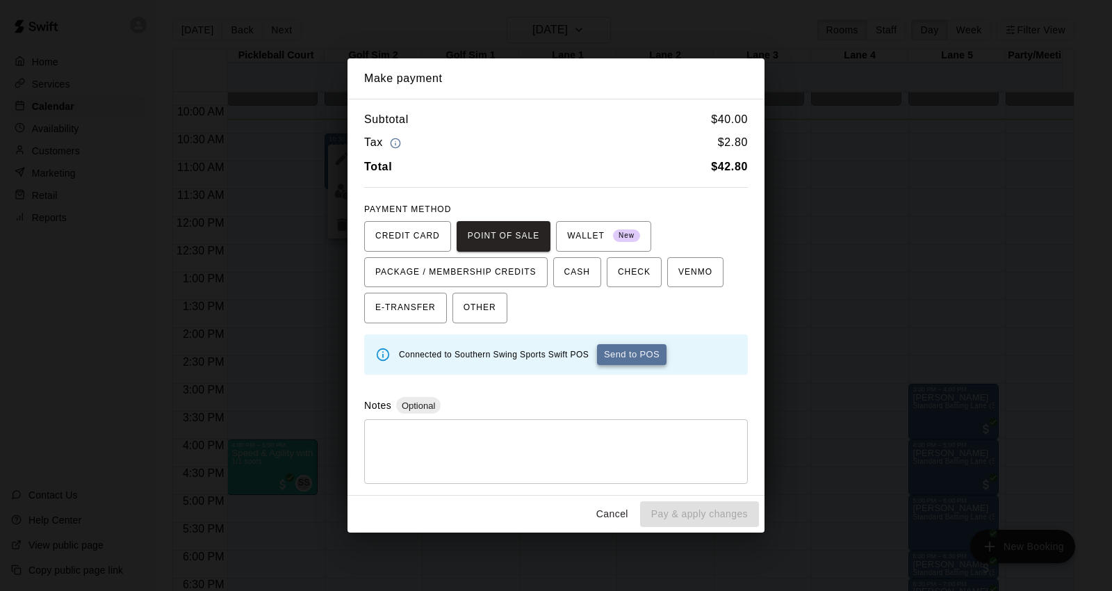
click at [641, 363] on button "Send to POS" at bounding box center [631, 354] width 69 height 21
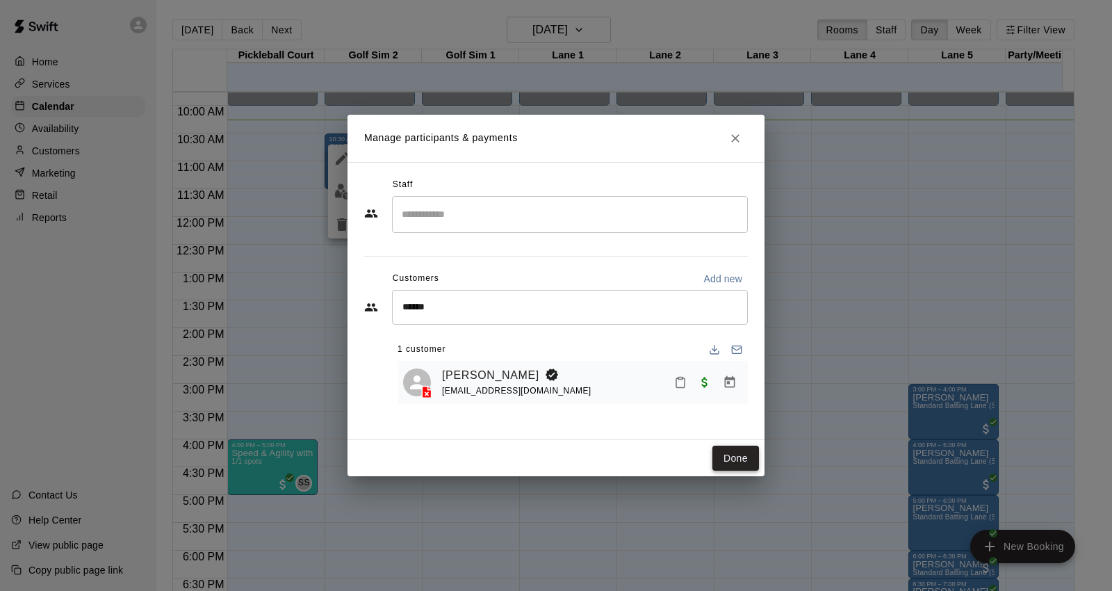
click at [739, 457] on button "Done" at bounding box center [735, 458] width 47 height 26
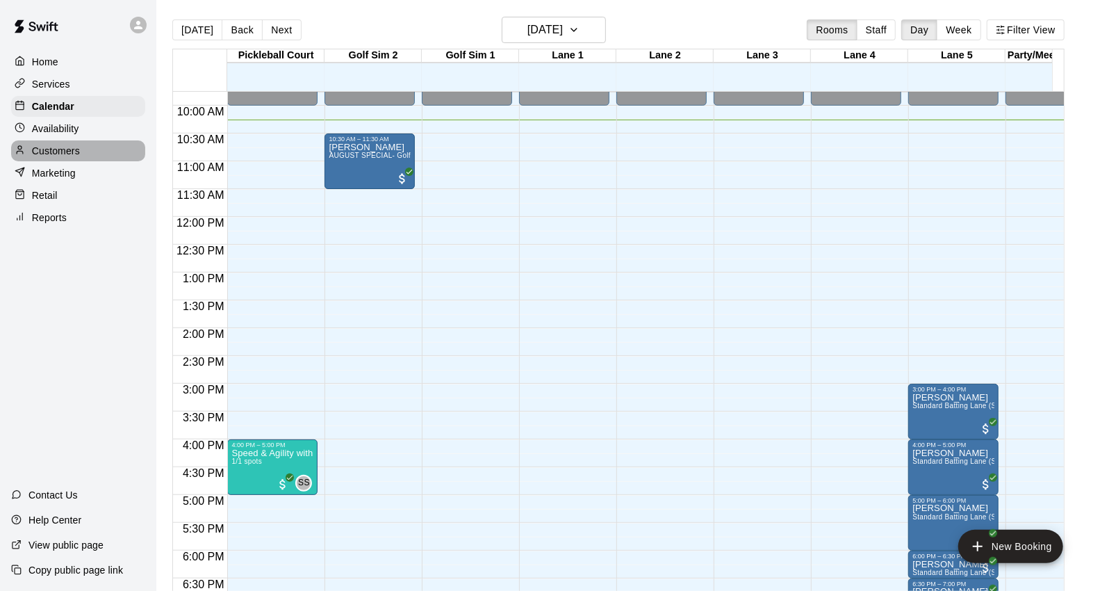
click at [106, 161] on div "Customers" at bounding box center [78, 150] width 134 height 21
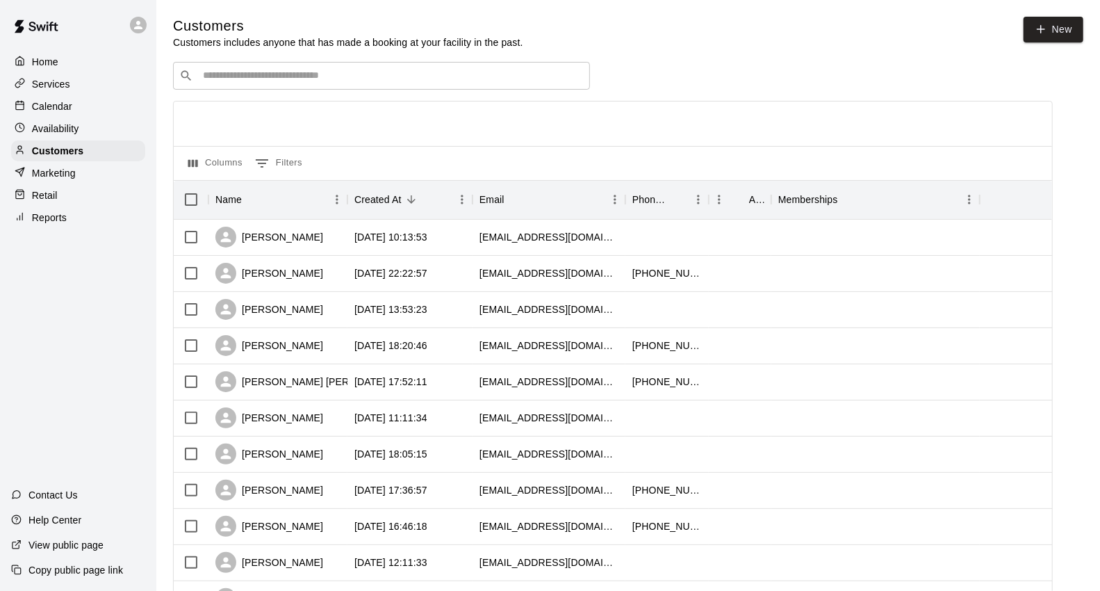
click at [99, 206] on div "Retail" at bounding box center [78, 195] width 134 height 21
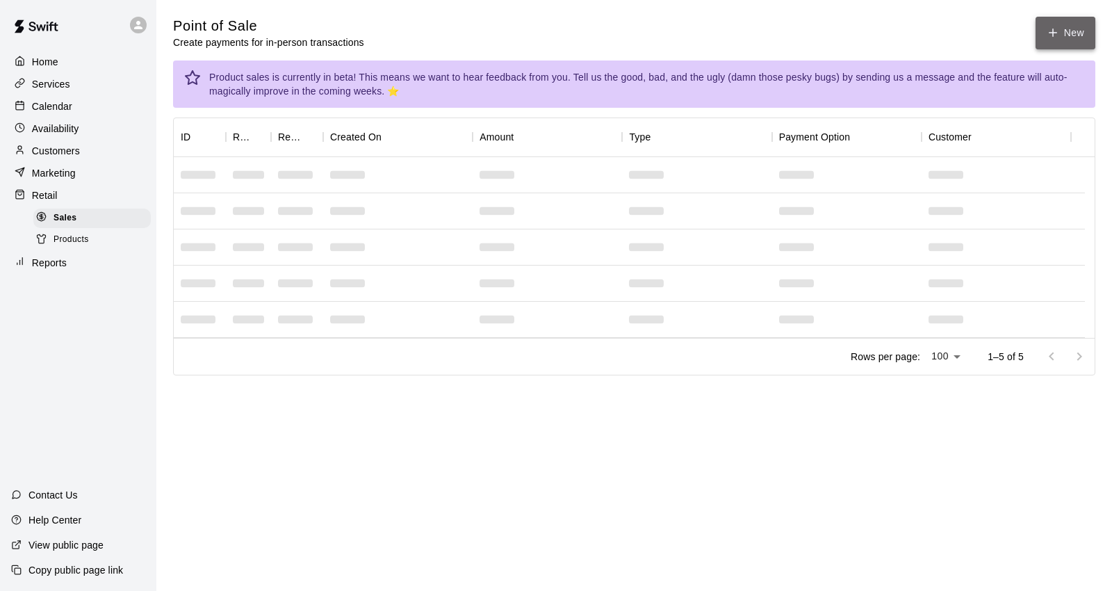
click at [1047, 30] on icon "button" at bounding box center [1052, 32] width 13 height 13
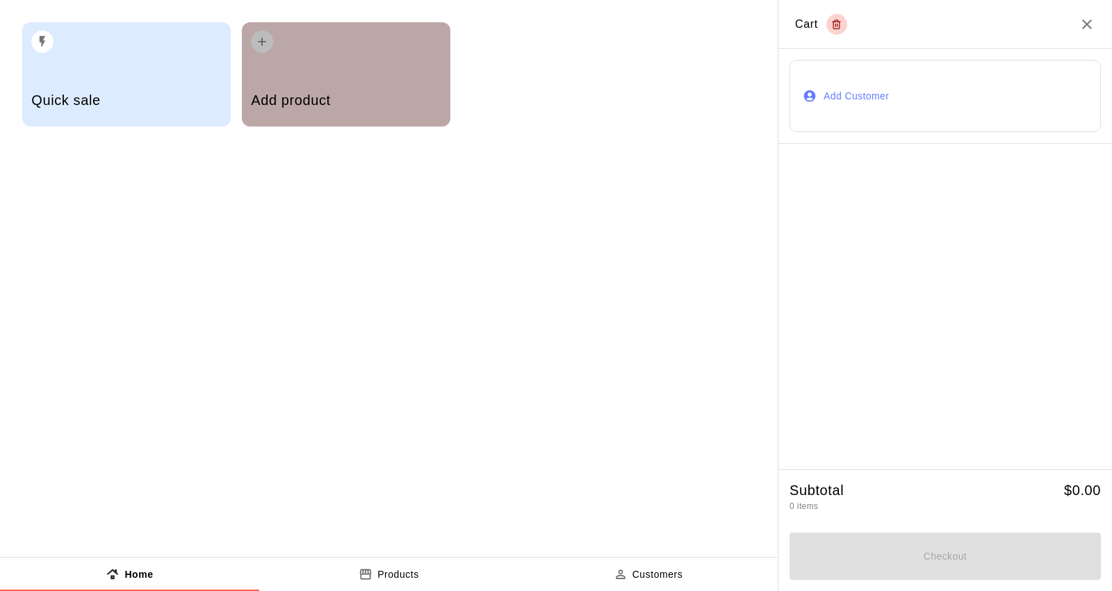
click at [364, 67] on div "Add product" at bounding box center [346, 74] width 208 height 104
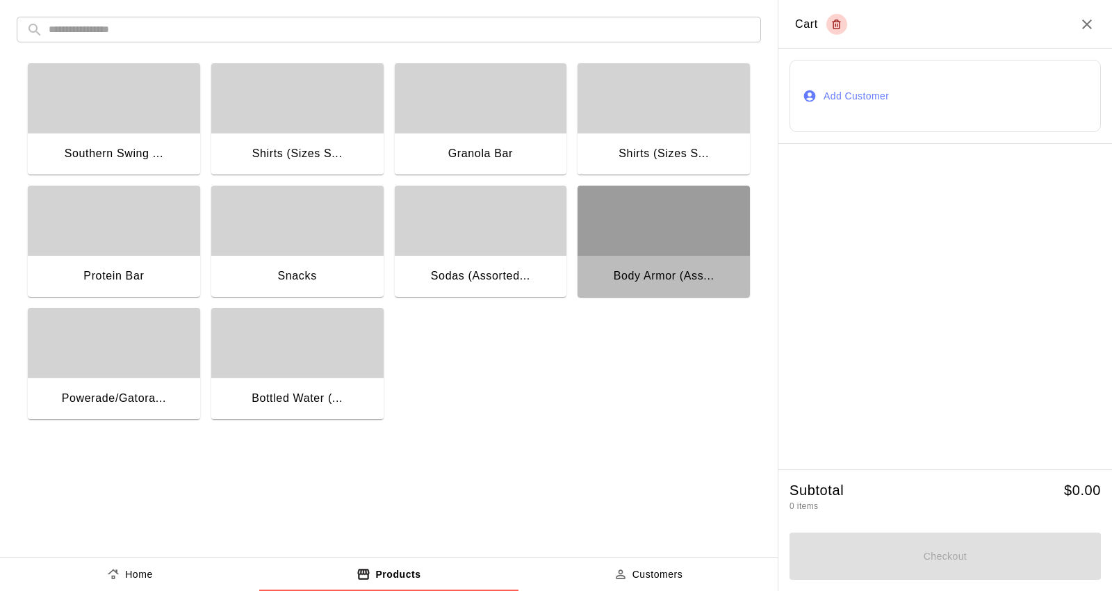
click at [691, 252] on div "button" at bounding box center [663, 220] width 172 height 69
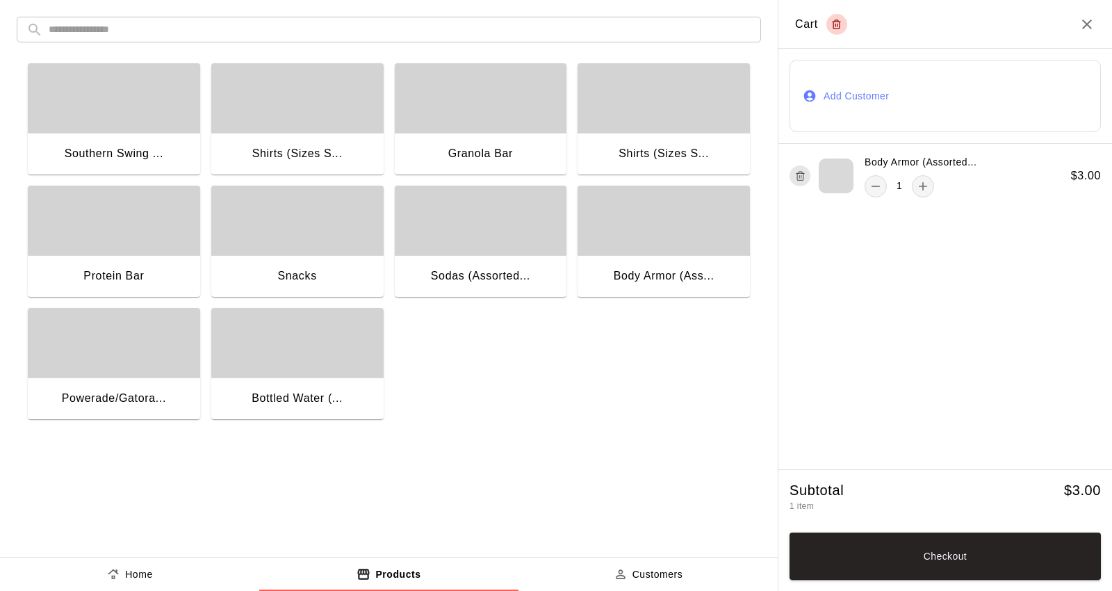
click at [702, 238] on div "button" at bounding box center [663, 220] width 172 height 69
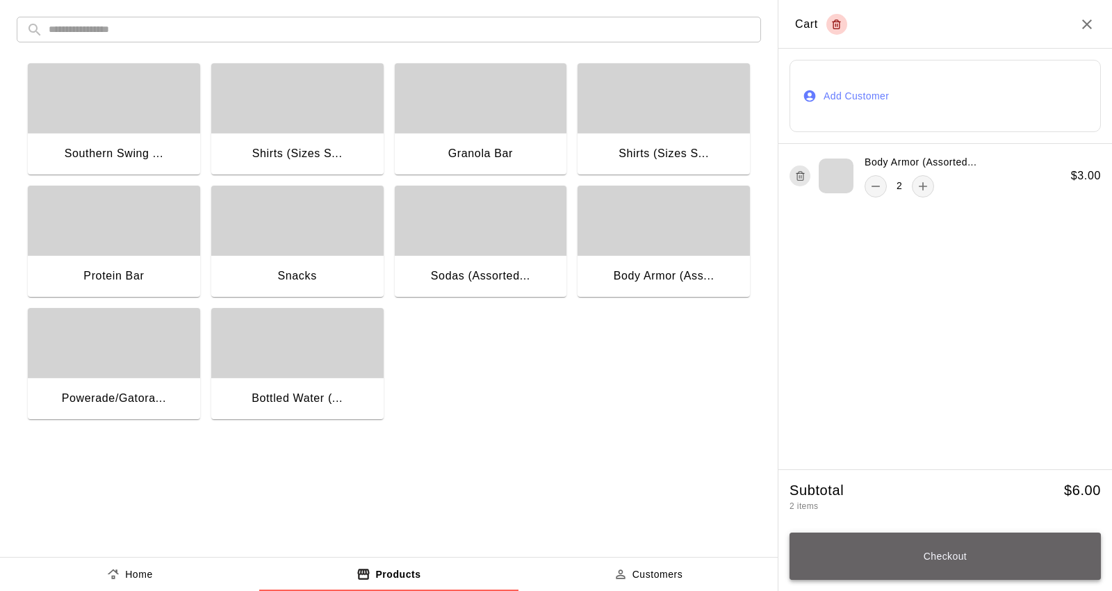
click at [967, 563] on button "Checkout" at bounding box center [944, 555] width 311 height 47
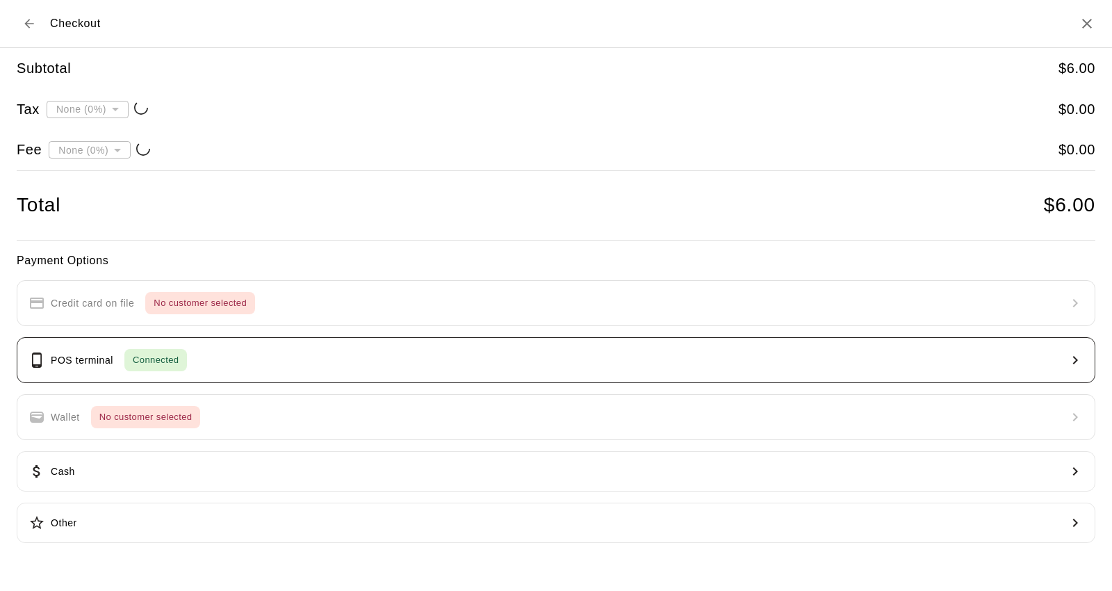
type input "**********"
click at [462, 356] on button "POS terminal Connected" at bounding box center [556, 360] width 1078 height 46
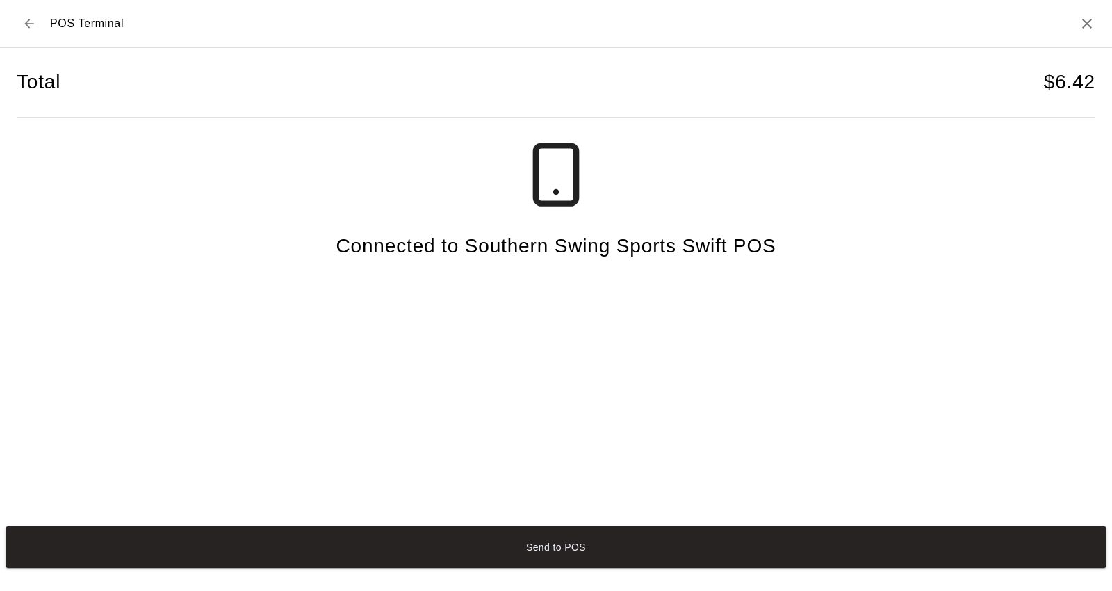
drag, startPoint x: 636, startPoint y: 553, endPoint x: 641, endPoint y: 561, distance: 8.7
click at [641, 561] on button "Send to POS" at bounding box center [556, 547] width 1101 height 42
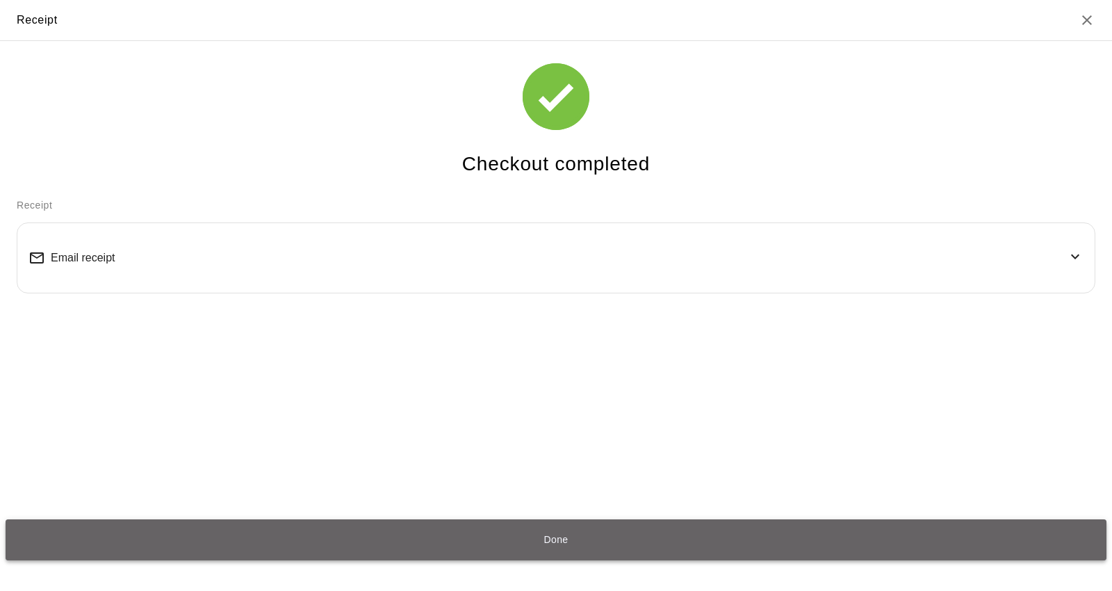
click at [606, 526] on button "Done" at bounding box center [556, 540] width 1101 height 42
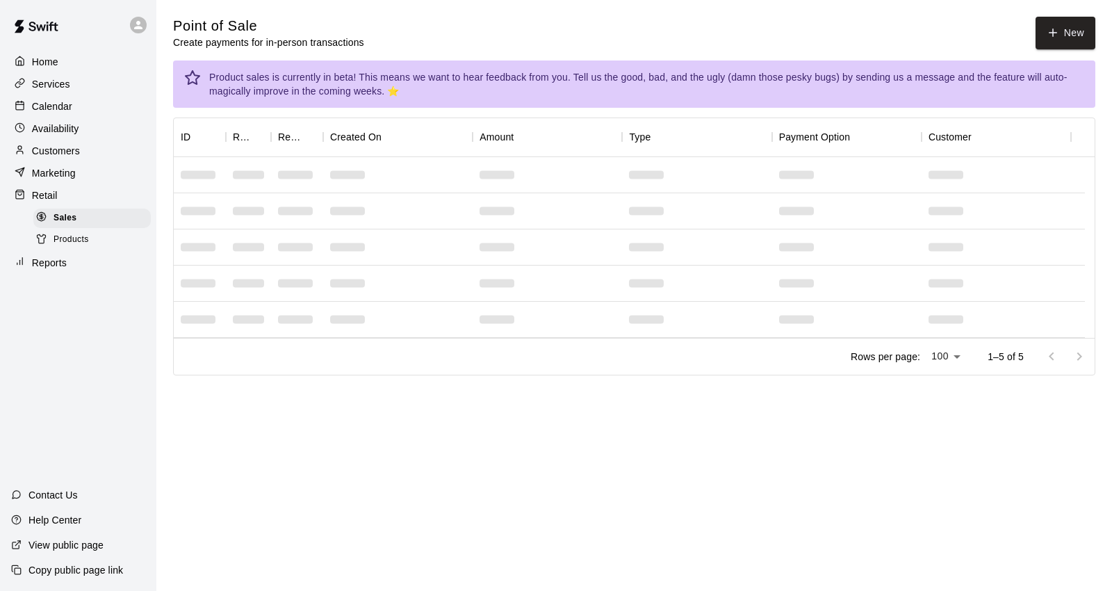
click at [39, 108] on p "Calendar" at bounding box center [52, 106] width 40 height 14
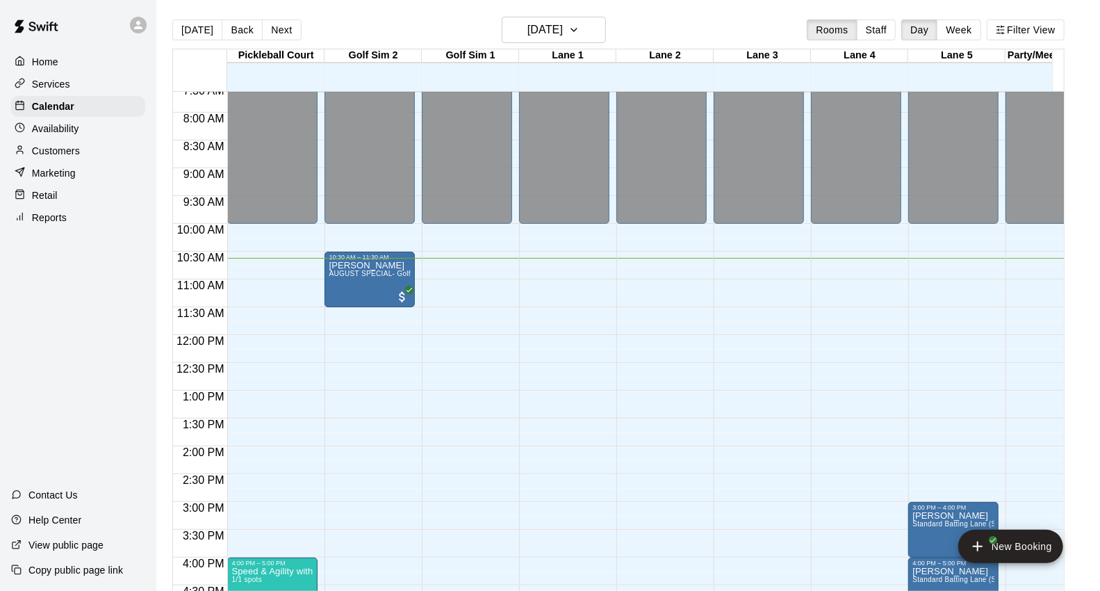
scroll to position [422, 0]
